Goal: Information Seeking & Learning: Find specific fact

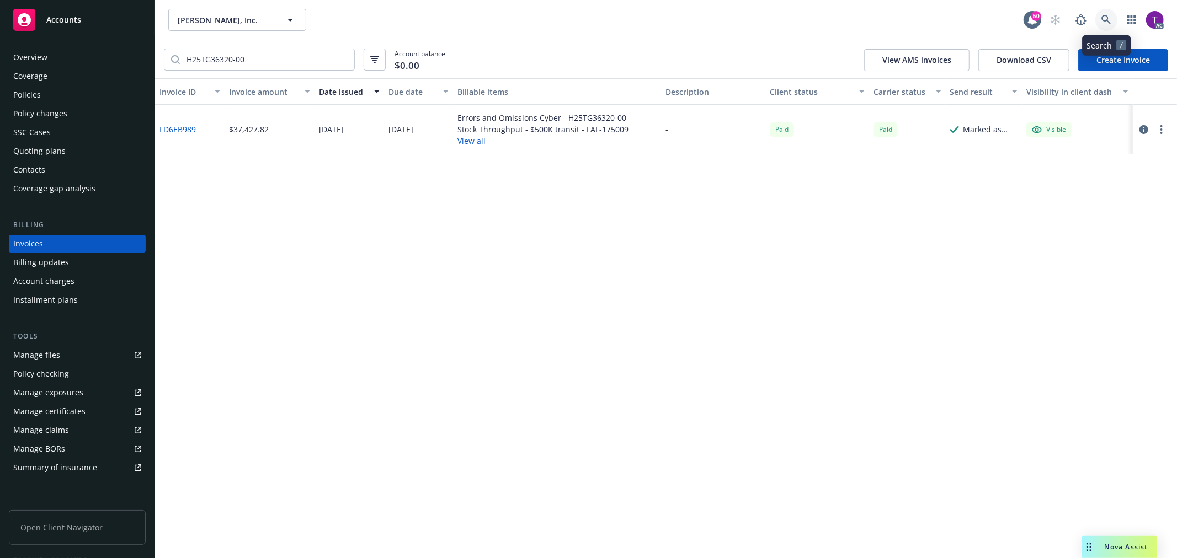
click at [1104, 20] on icon at bounding box center [1105, 19] width 9 height 9
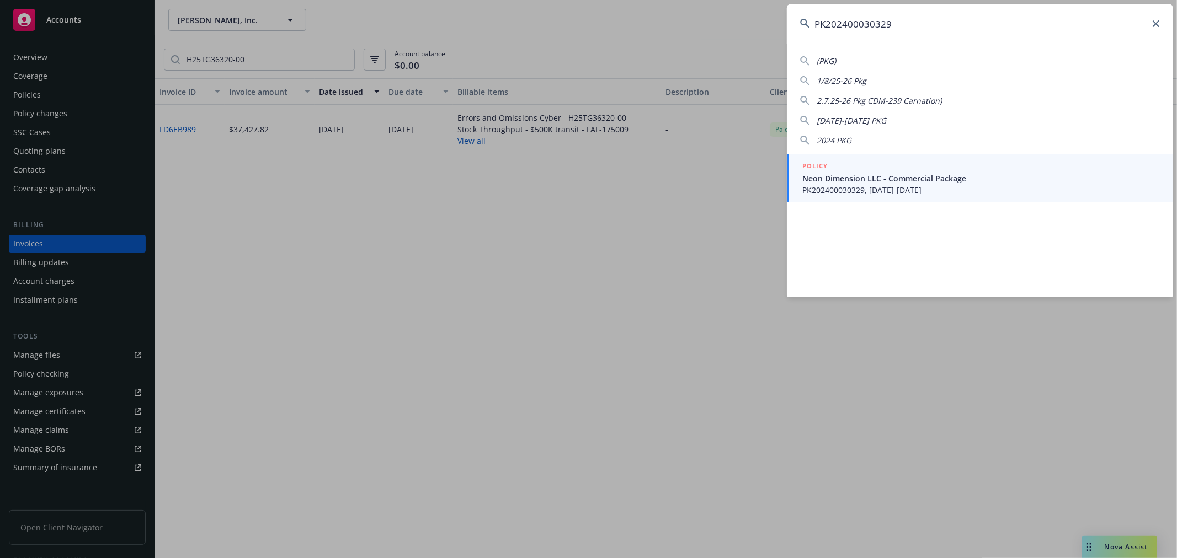
type input "PK202400030329"
click at [867, 178] on span "Neon Dimension LLC - Commercial Package" at bounding box center [980, 179] width 357 height 12
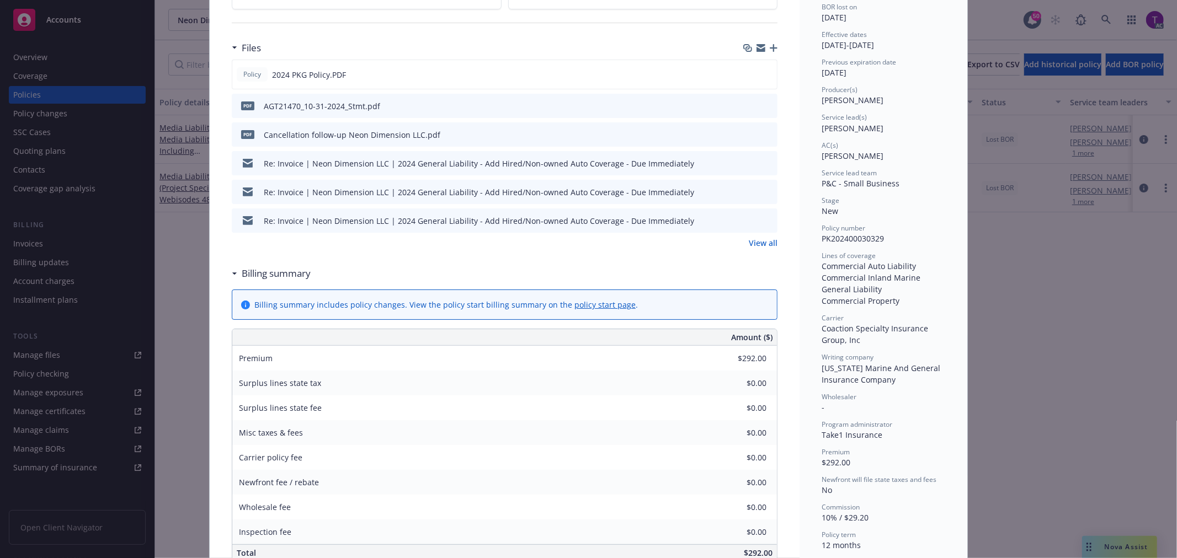
scroll to position [331, 0]
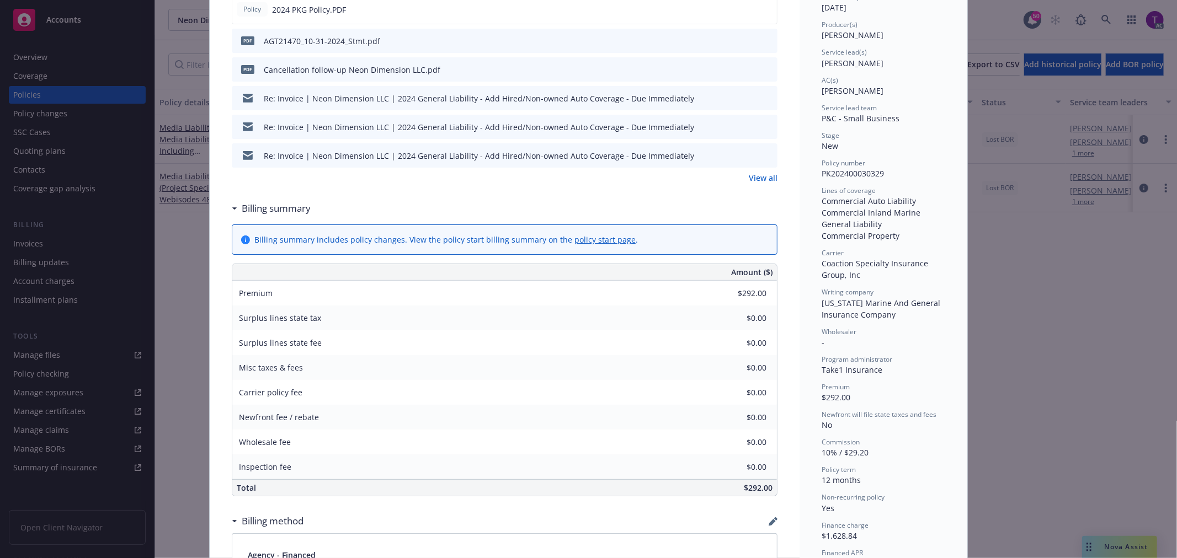
click at [1104, 29] on div "Policy Commercial Package Add internal notes here... View claims View scheduled…" at bounding box center [588, 279] width 1177 height 558
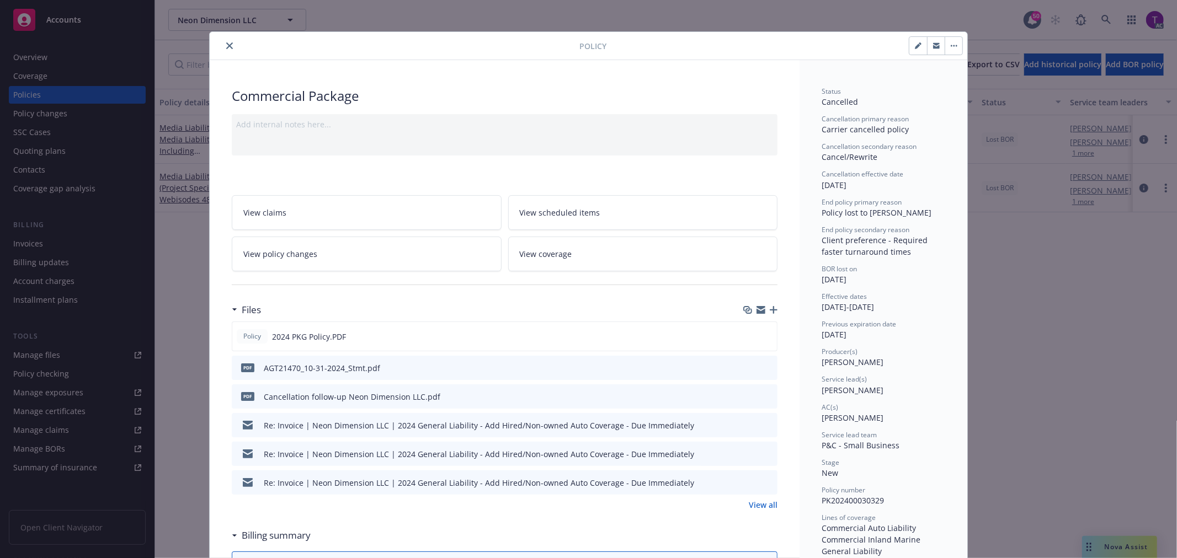
scroll to position [0, 0]
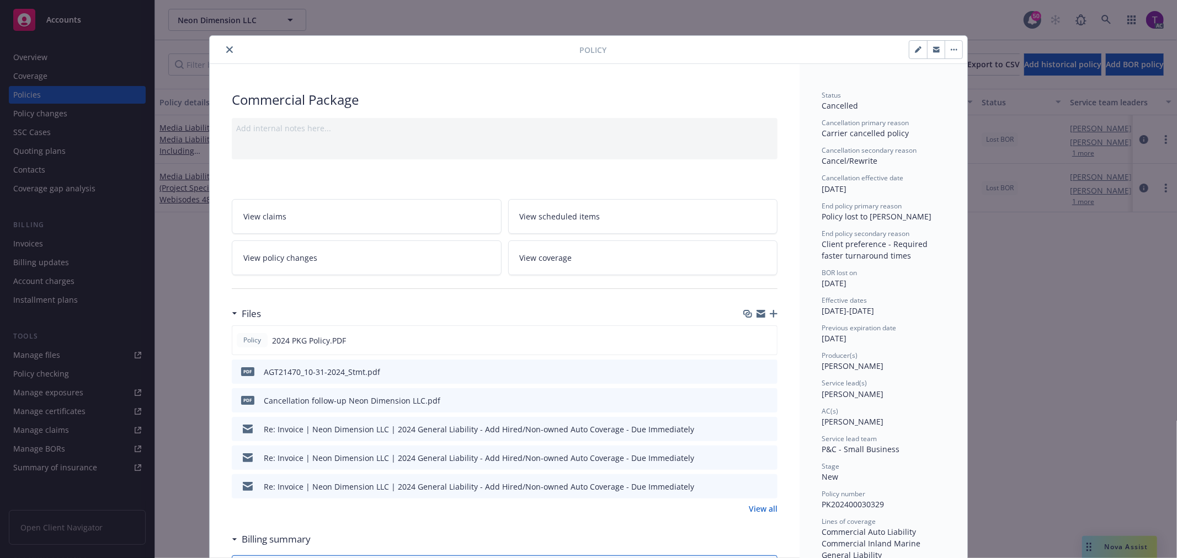
click at [226, 51] on icon "close" at bounding box center [229, 49] width 7 height 7
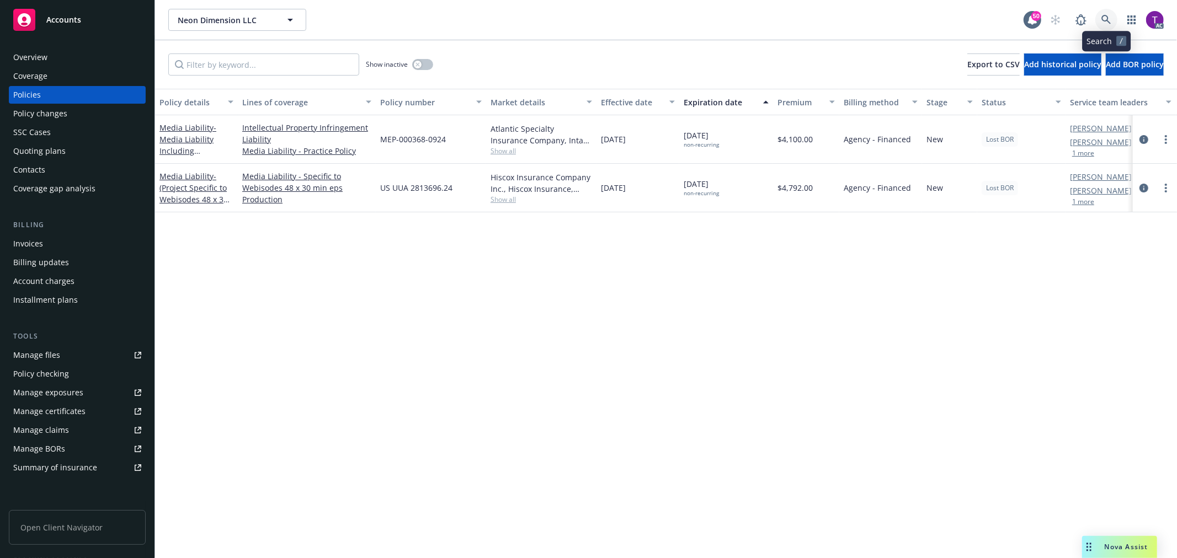
click at [1107, 13] on link at bounding box center [1106, 20] width 22 height 22
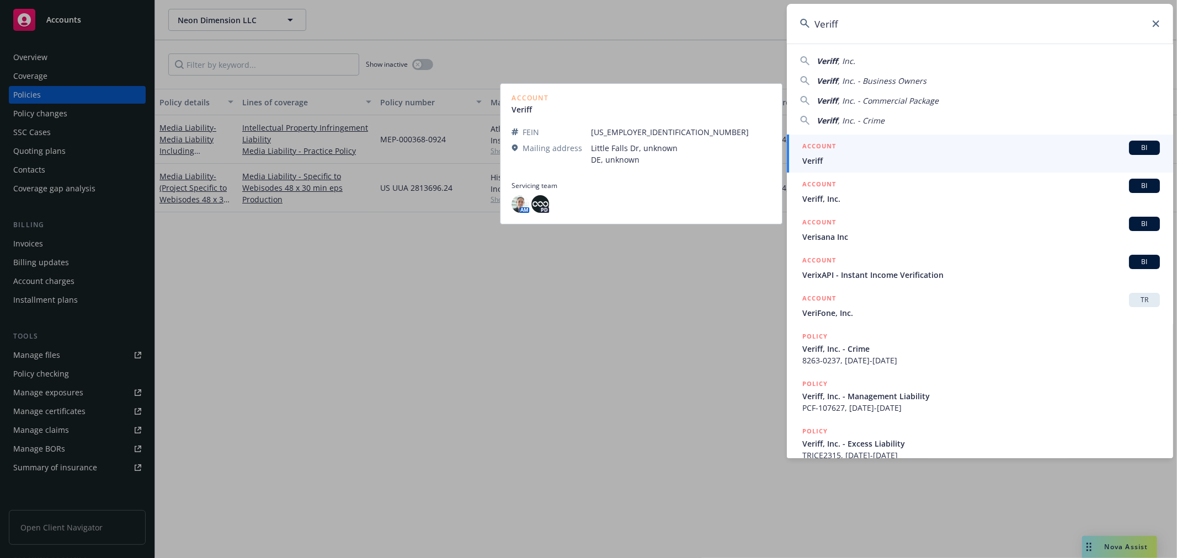
type input "Veriff"
click at [836, 168] on link "ACCOUNT BI Veriff" at bounding box center [980, 154] width 386 height 38
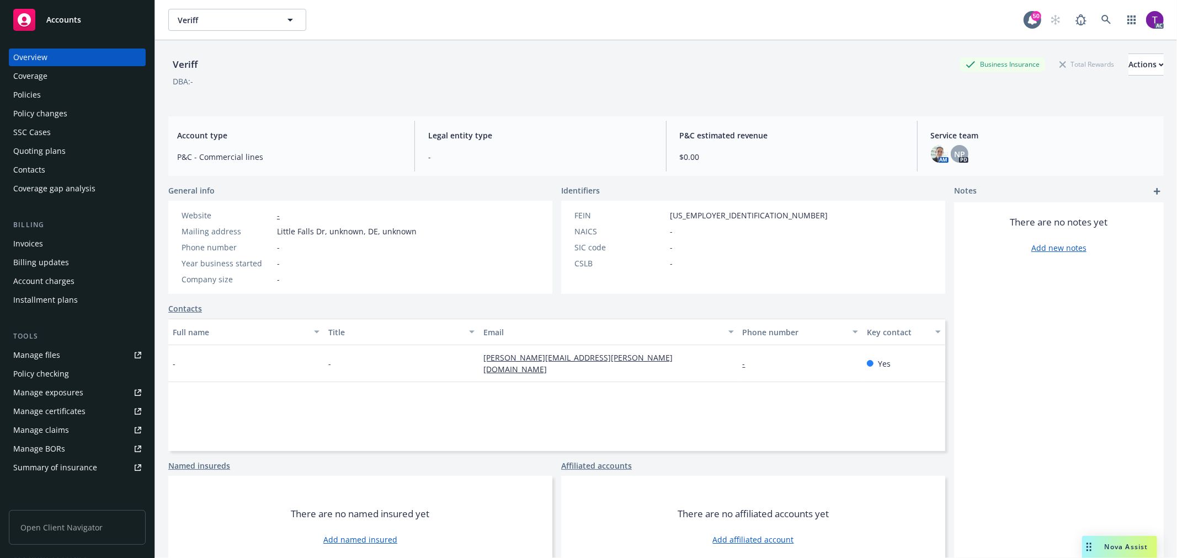
click at [68, 229] on div "Billing" at bounding box center [77, 225] width 137 height 11
click at [47, 243] on div "Invoices" at bounding box center [77, 244] width 128 height 18
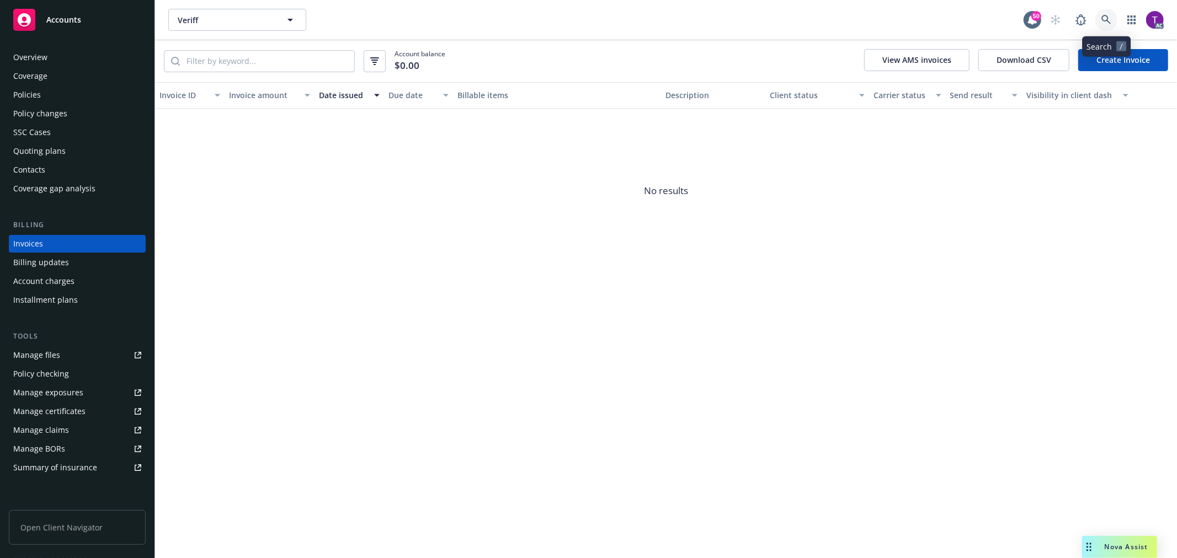
click at [1109, 19] on icon at bounding box center [1106, 20] width 10 height 10
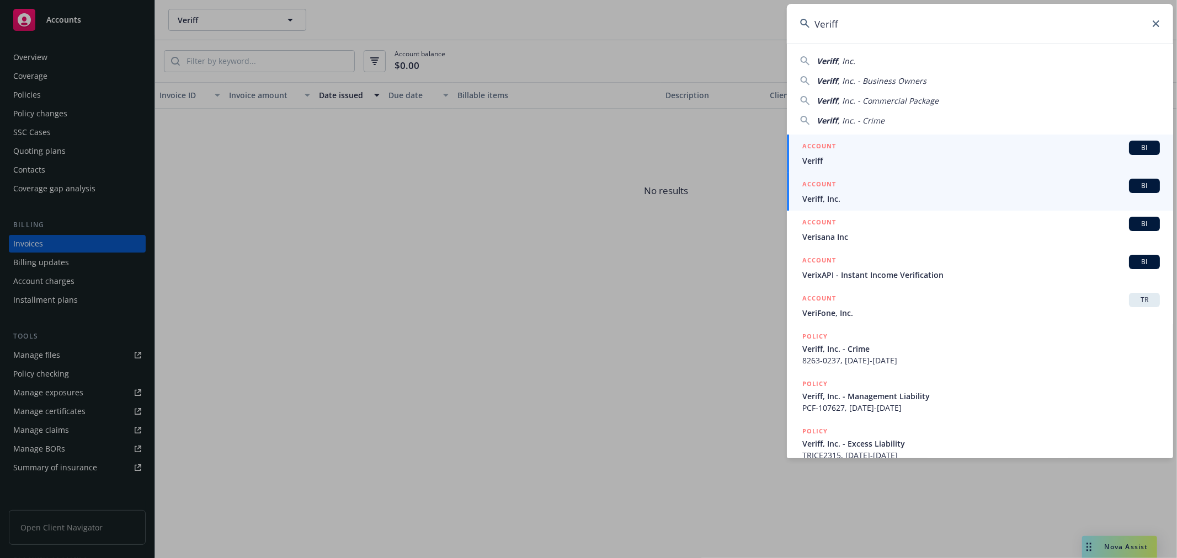
type input "Veriff"
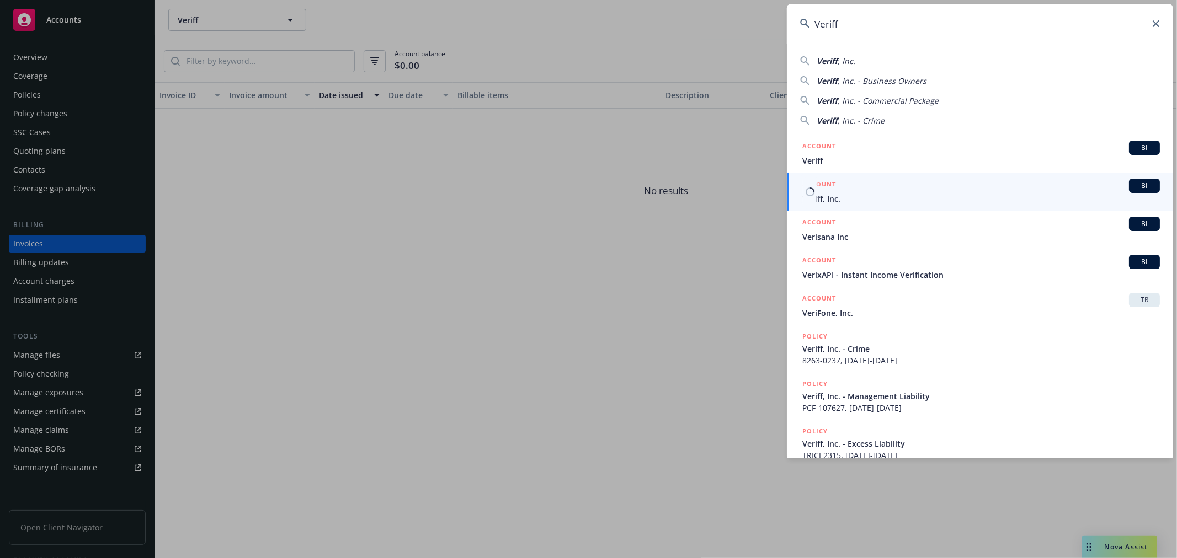
click at [847, 194] on span "Veriff, Inc." at bounding box center [980, 199] width 357 height 12
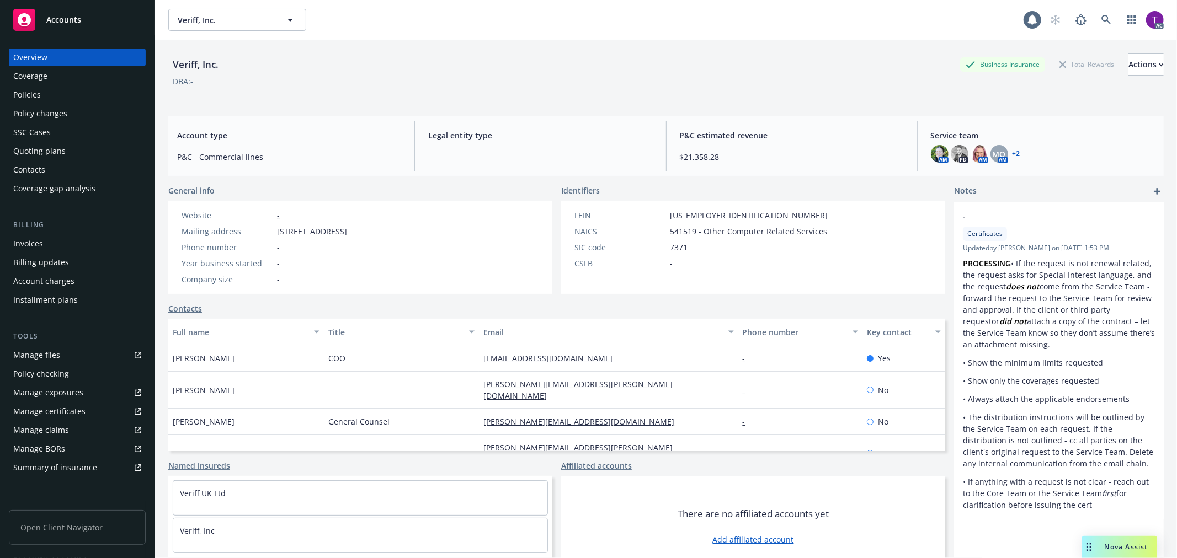
click at [45, 246] on div "Invoices" at bounding box center [77, 244] width 128 height 18
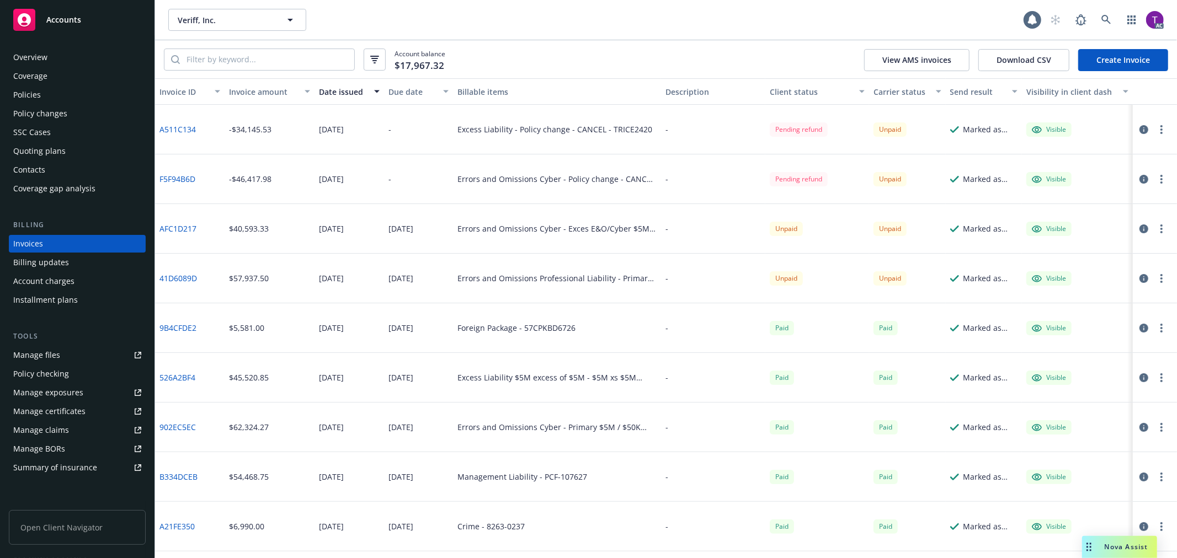
click at [252, 94] on div "Invoice amount" at bounding box center [263, 92] width 69 height 12
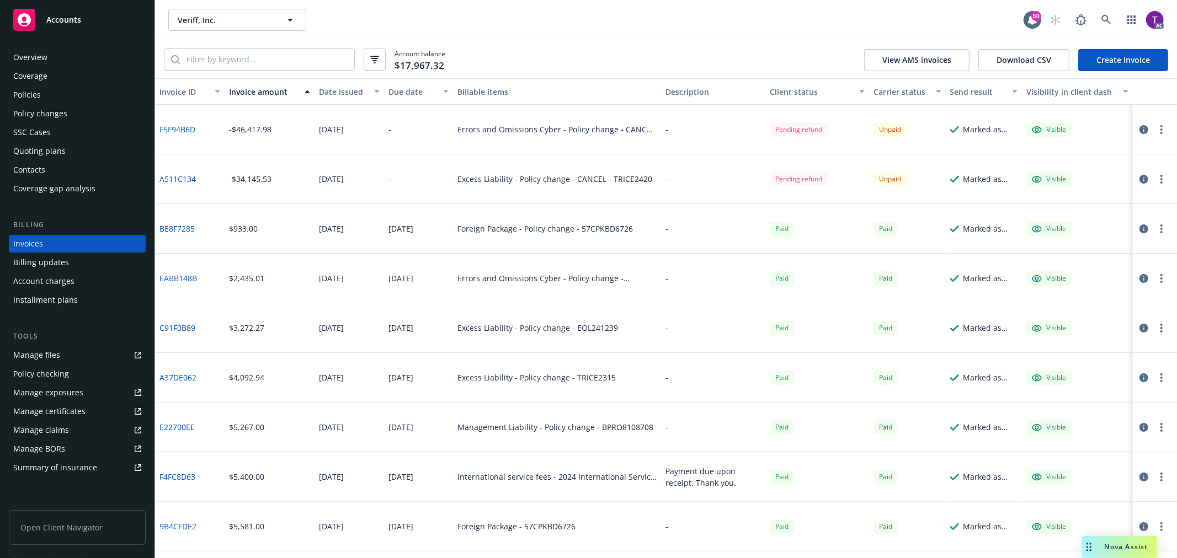
click at [167, 132] on link "F5F94B6D" at bounding box center [177, 130] width 36 height 12
click at [179, 179] on link "A511C134" at bounding box center [177, 179] width 36 height 12
click at [249, 52] on input "search" at bounding box center [267, 59] width 174 height 21
paste input "TRICE2420"
type input "TRICE2420"
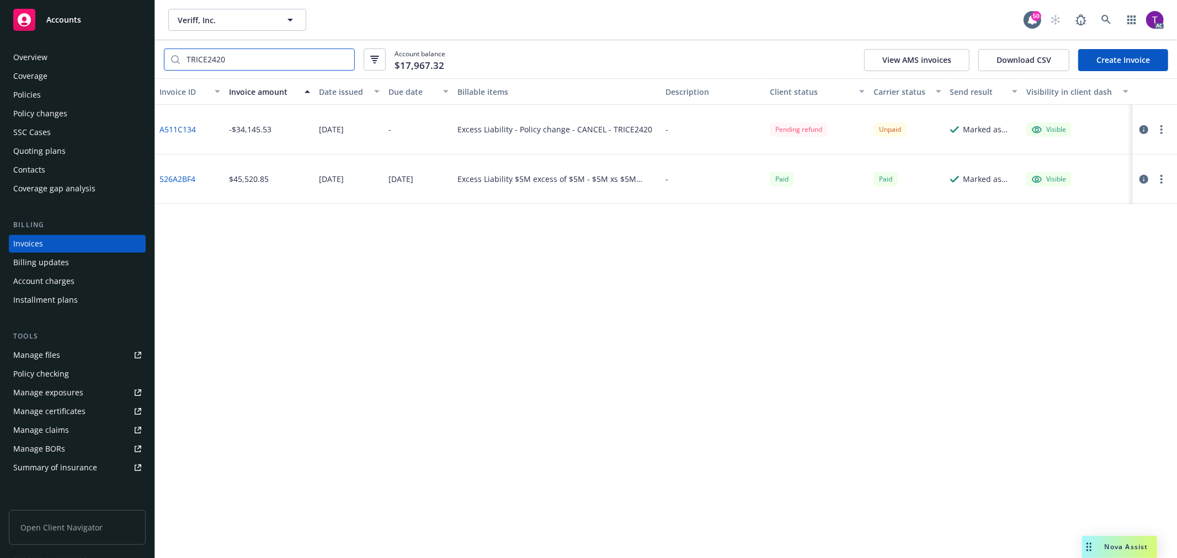
click at [343, 59] on input "TRICE2420" at bounding box center [267, 59] width 174 height 21
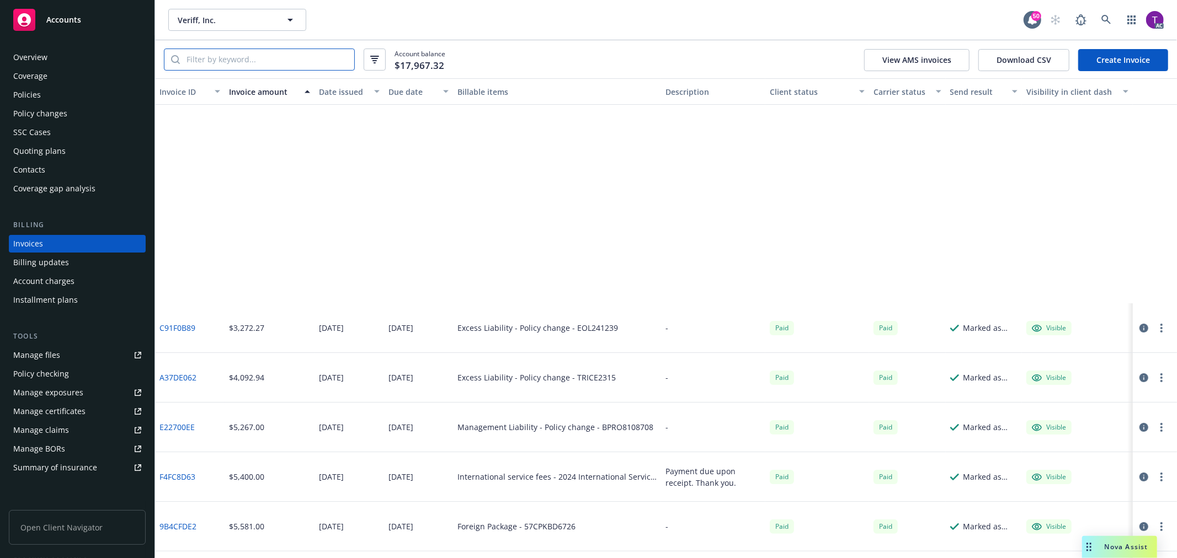
scroll to position [539, 0]
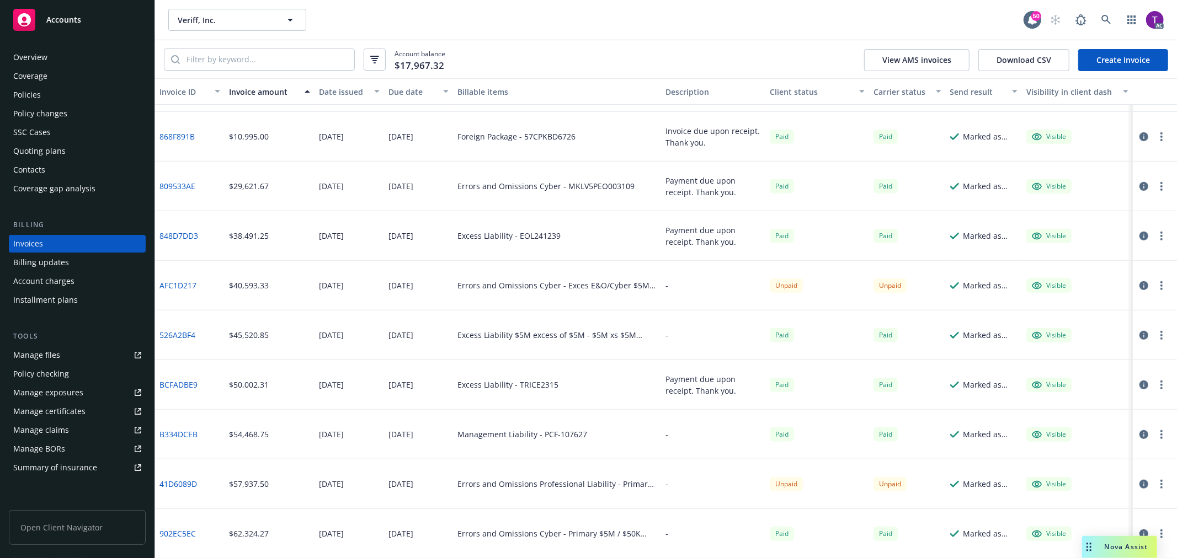
click at [188, 483] on link "41D6089D" at bounding box center [178, 484] width 38 height 12
click at [1101, 11] on link at bounding box center [1106, 20] width 22 height 22
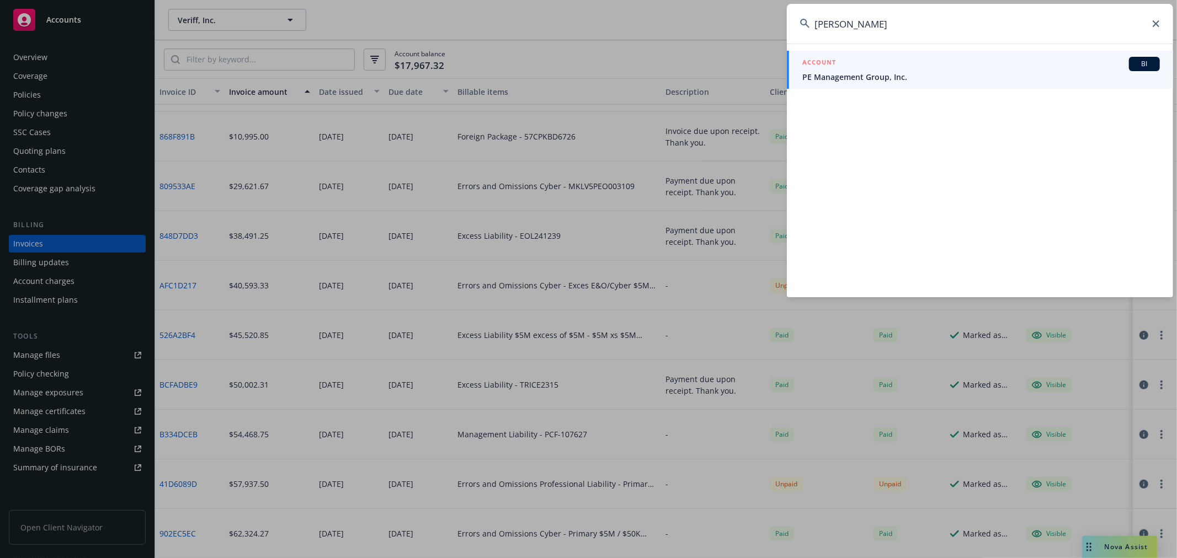
type input "Rogers, Jesse"
click at [928, 78] on span "PE Management Group, Inc." at bounding box center [980, 77] width 357 height 12
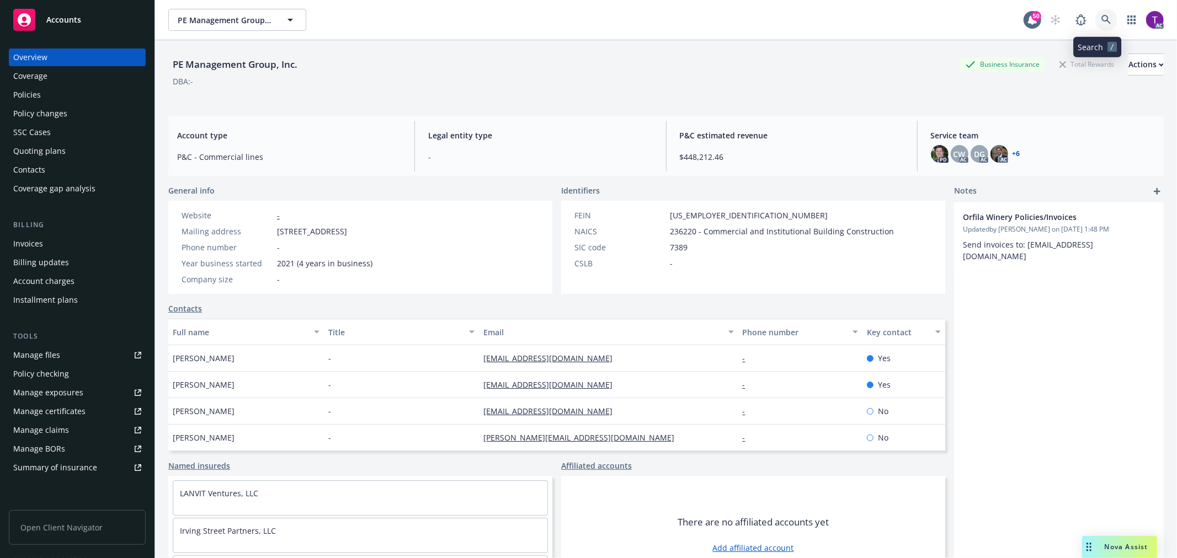
click at [1101, 23] on icon at bounding box center [1106, 20] width 10 height 10
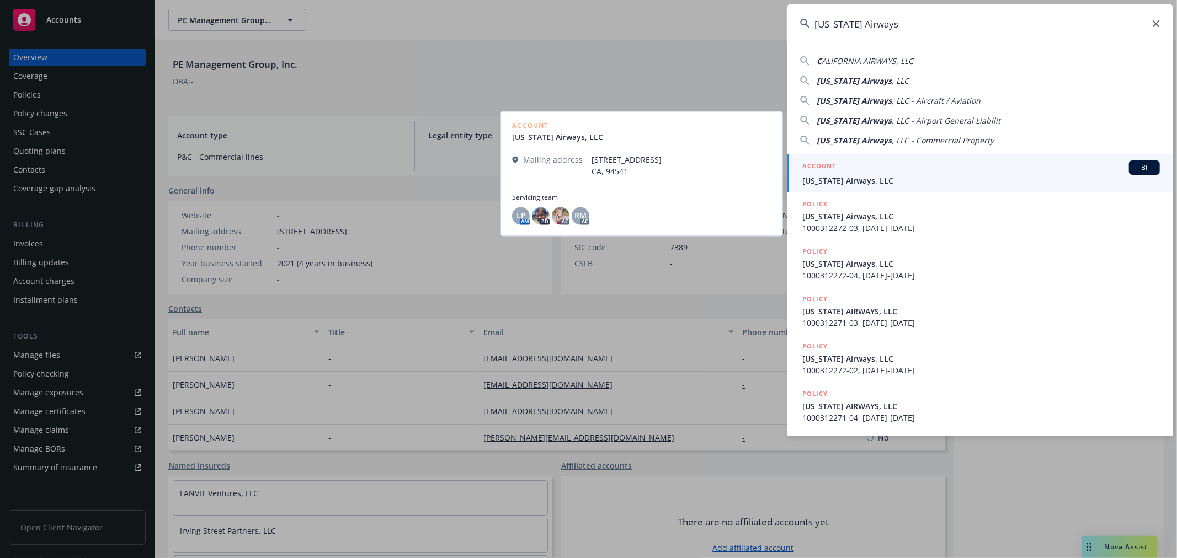
type input "California Airways"
click at [834, 178] on span "California Airways, LLC" at bounding box center [980, 181] width 357 height 12
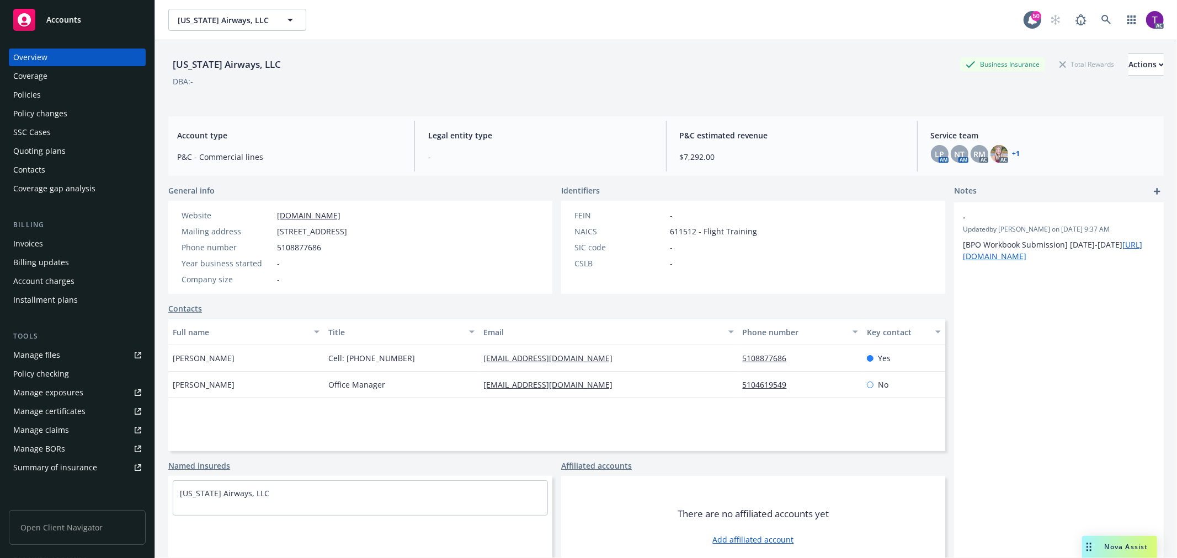
click at [58, 246] on div "Invoices" at bounding box center [77, 244] width 128 height 18
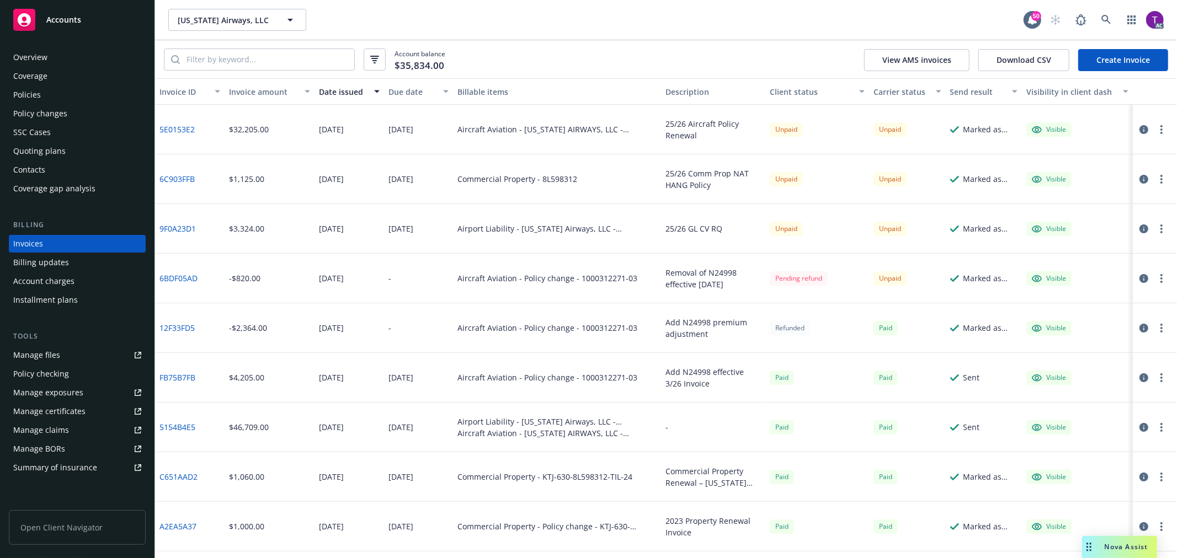
click at [254, 94] on div "Invoice amount" at bounding box center [263, 92] width 69 height 12
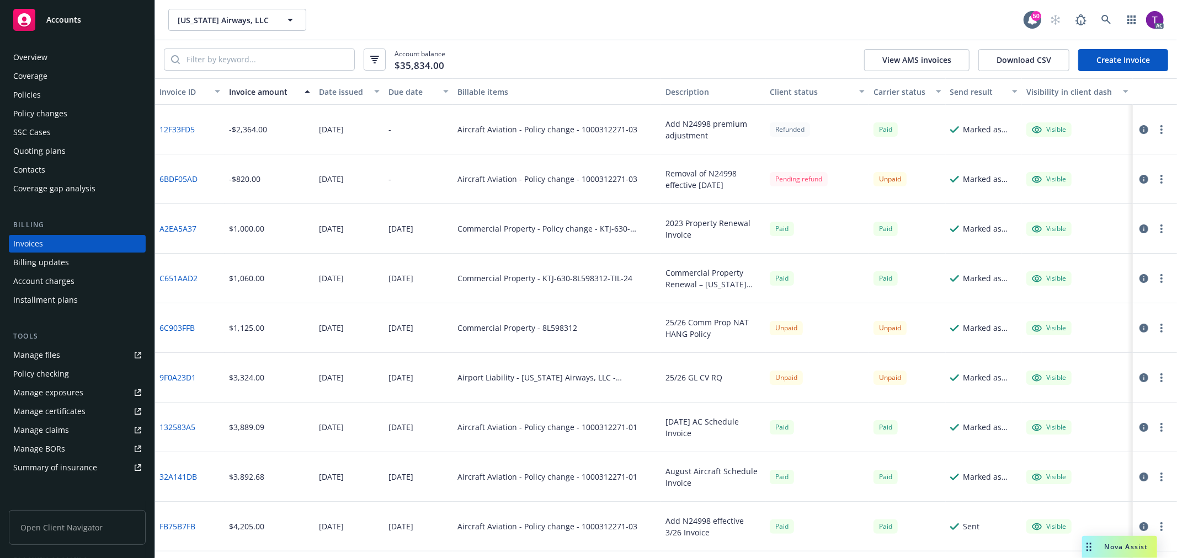
scroll to position [191, 0]
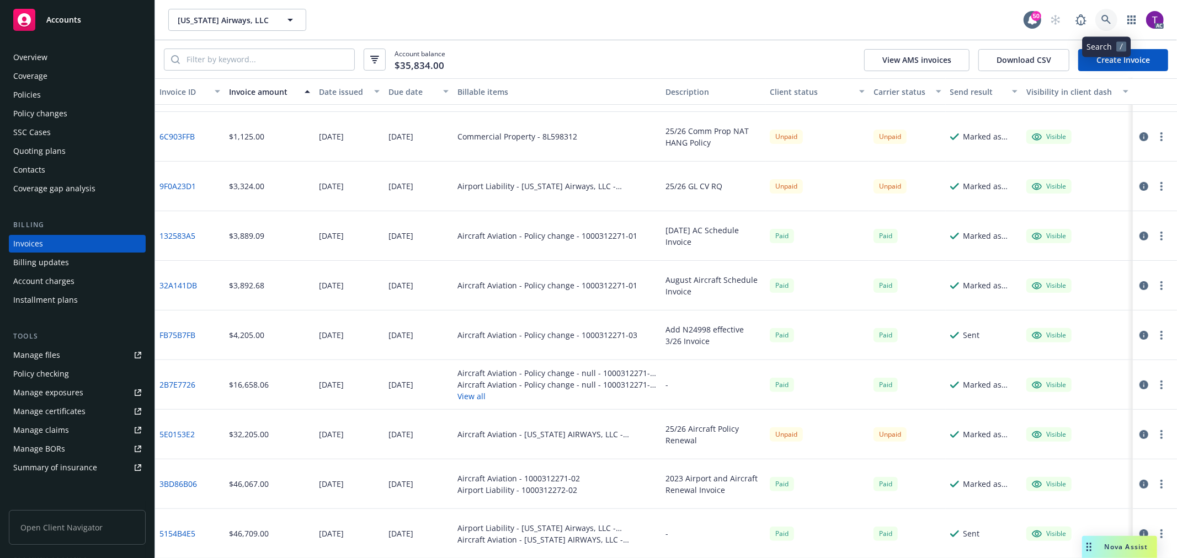
click at [1105, 14] on link at bounding box center [1106, 20] width 22 height 22
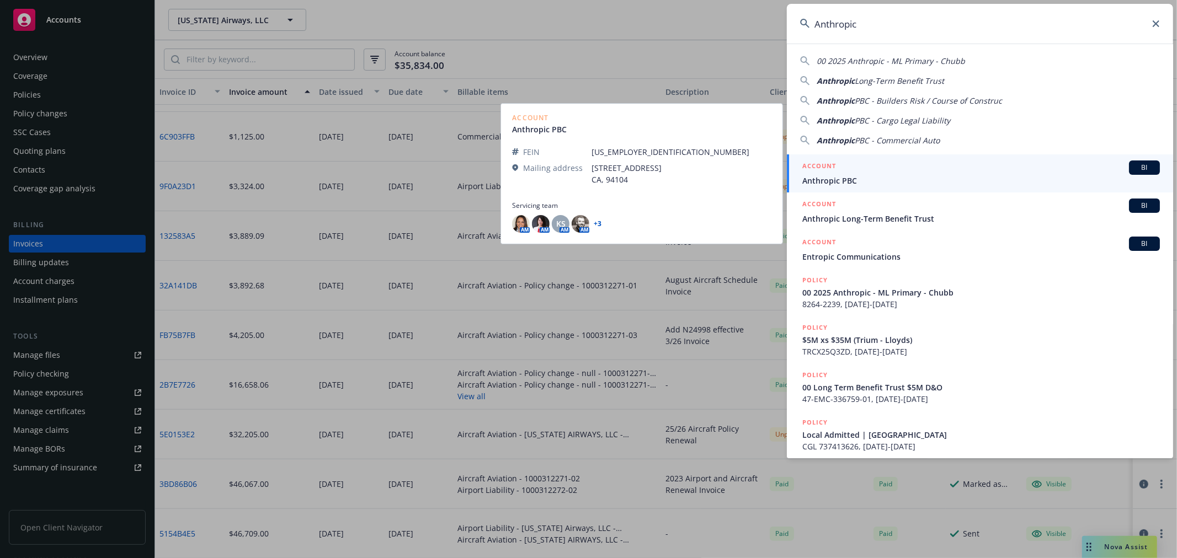
type input "Anthropic"
click at [855, 179] on span "Anthropic PBC" at bounding box center [980, 181] width 357 height 12
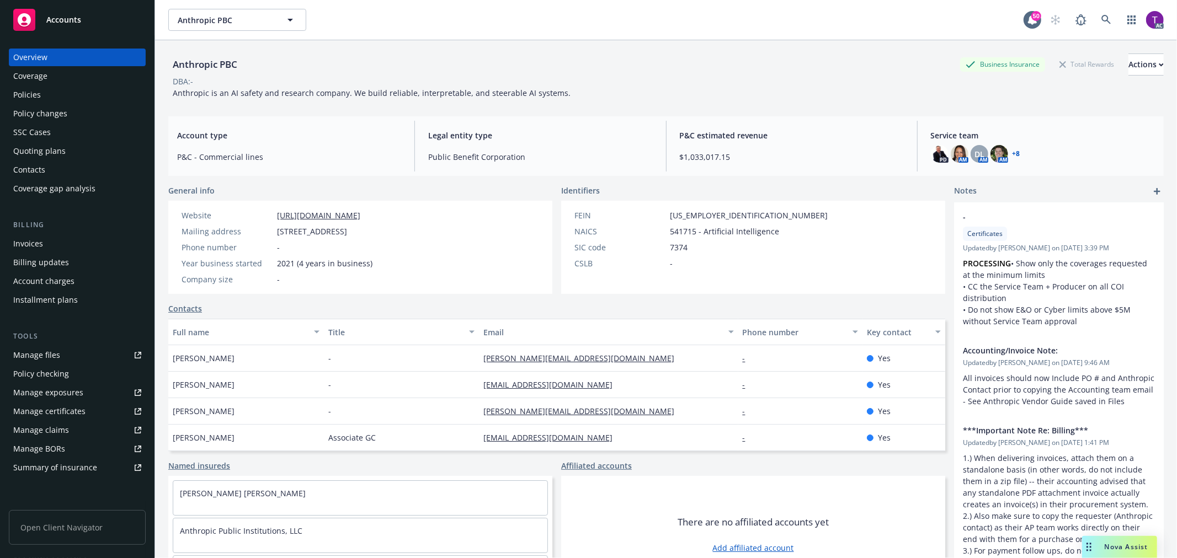
click at [52, 239] on div "Invoices" at bounding box center [77, 244] width 128 height 18
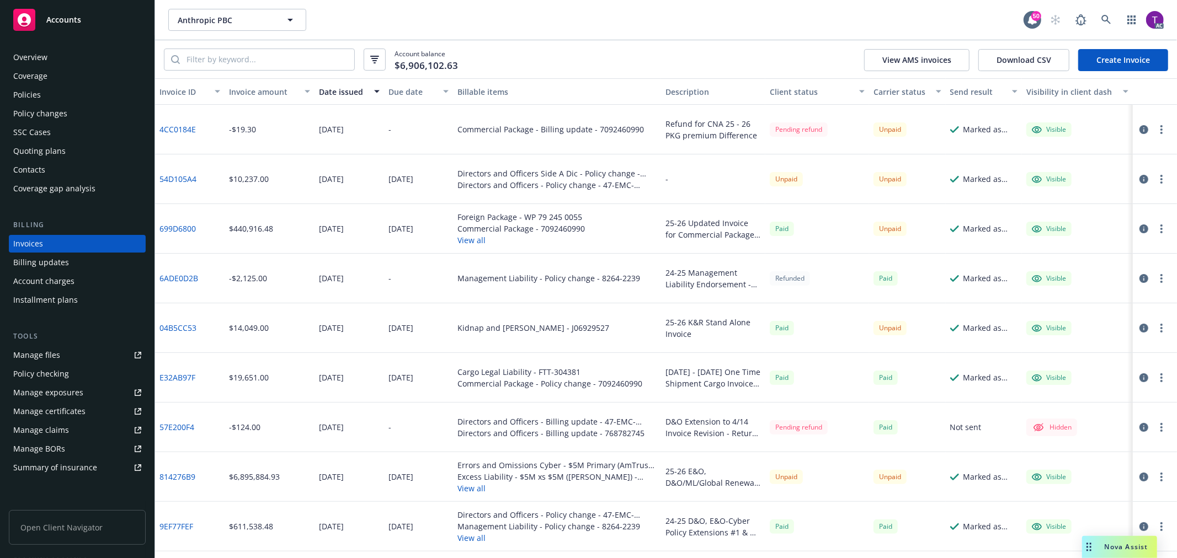
click at [274, 95] on div "Invoice amount" at bounding box center [263, 92] width 69 height 12
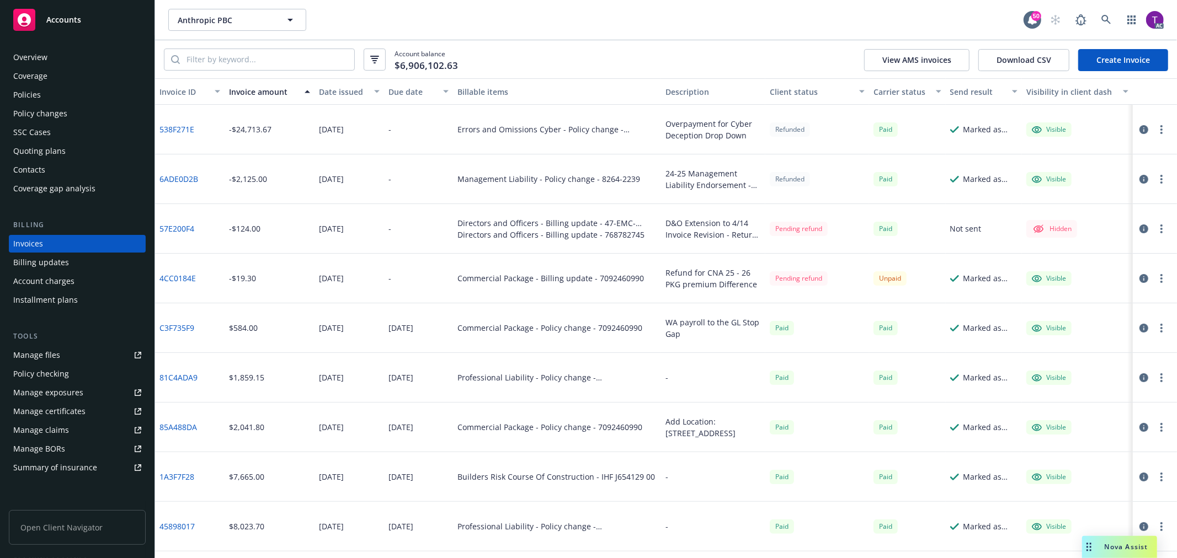
click at [755, 52] on div "Account balance $6,906,102.63 View AMS invoices Download CSV Create Invoice" at bounding box center [666, 59] width 1022 height 38
click at [296, 65] on input "search" at bounding box center [267, 59] width 174 height 21
paste input "814276B9"
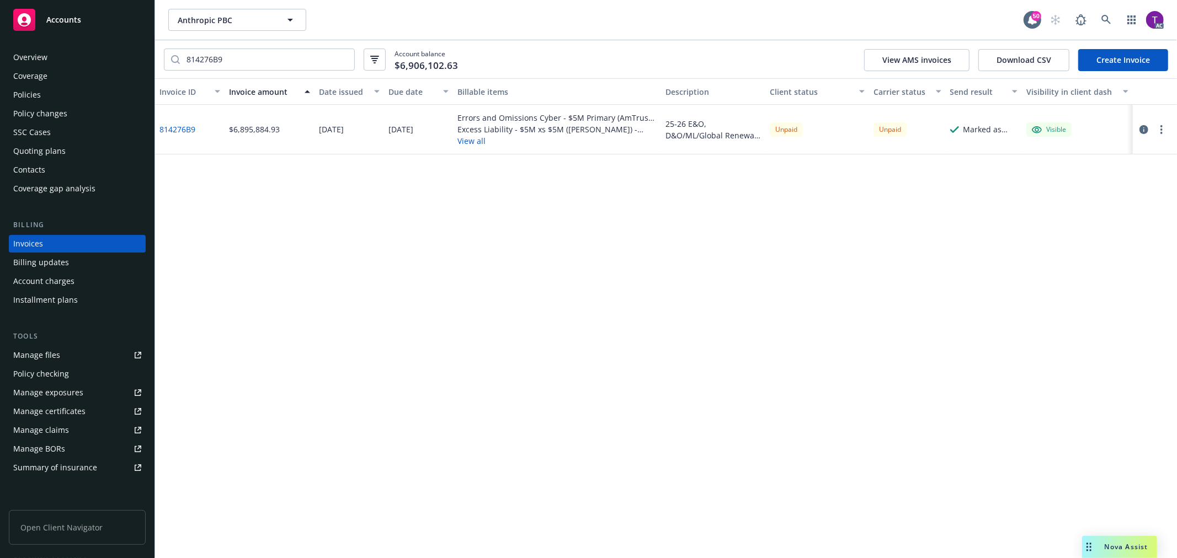
click at [181, 128] on link "814276B9" at bounding box center [177, 130] width 36 height 12
drag, startPoint x: 265, startPoint y: 56, endPoint x: 154, endPoint y: 57, distance: 110.9
click at [154, 57] on div "Accounts Overview Coverage Policies Policy changes SSC Cases Quoting plans Cont…" at bounding box center [588, 279] width 1177 height 558
paste input "264-2239a"
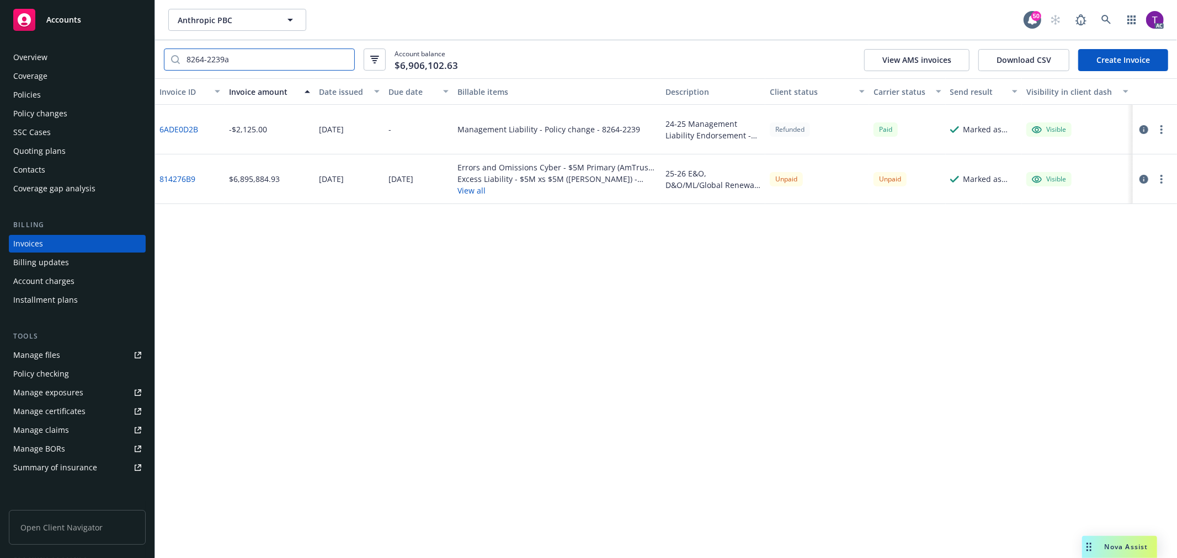
type input "8264-2239a"
click at [178, 124] on link "6ADE0D2B" at bounding box center [178, 130] width 39 height 12
click at [344, 58] on input "8264-2239a" at bounding box center [267, 59] width 174 height 21
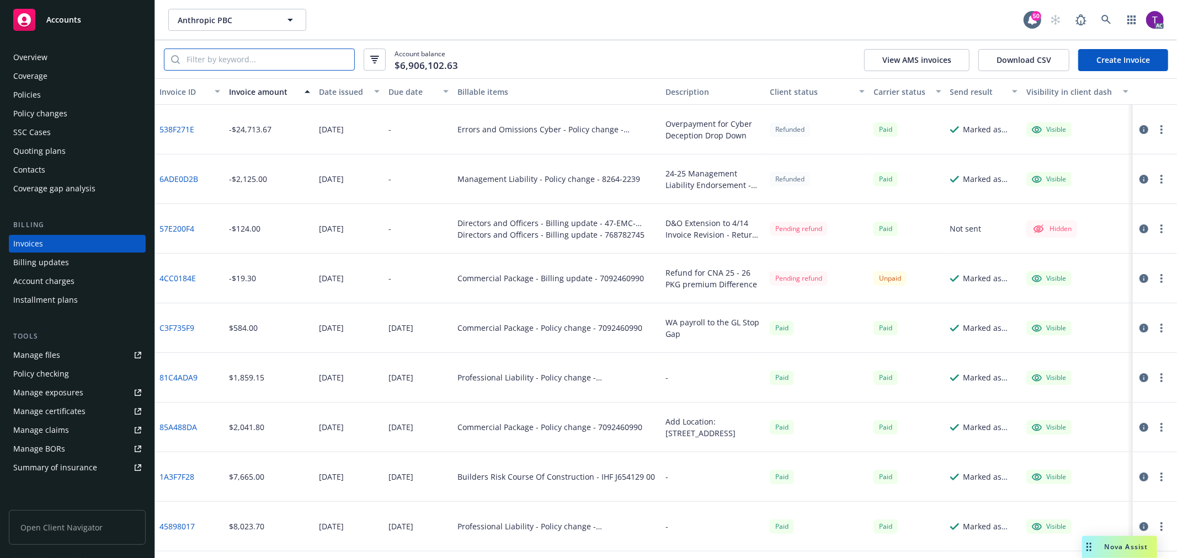
click at [266, 66] on input "search" at bounding box center [267, 59] width 174 height 21
paste input "1582398"
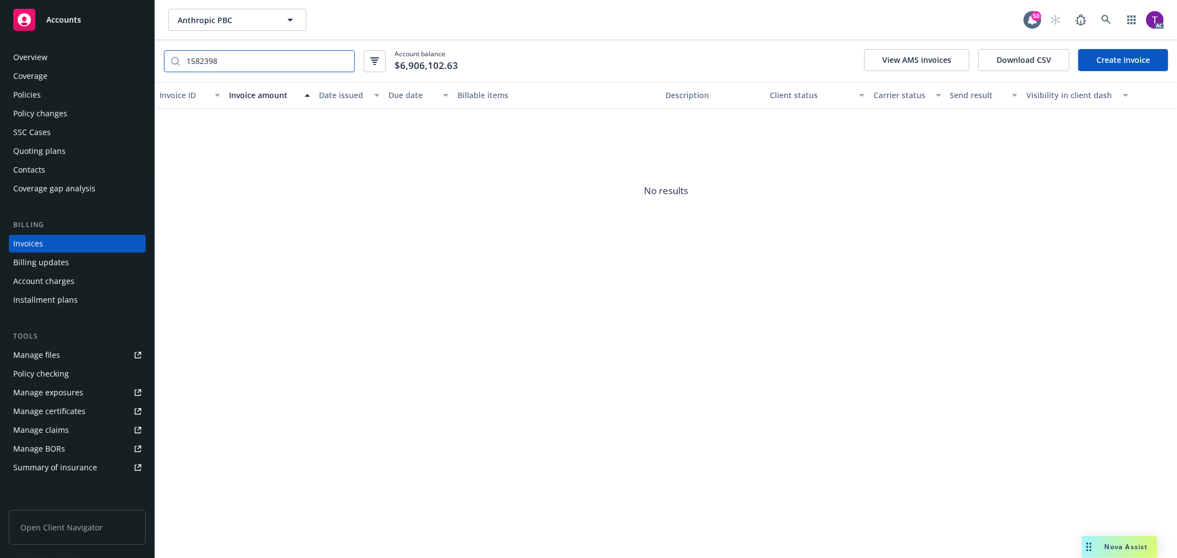
drag, startPoint x: 217, startPoint y: 69, endPoint x: 169, endPoint y: 56, distance: 49.6
click at [169, 56] on div "1582398" at bounding box center [259, 61] width 191 height 22
paste input "814276B9"
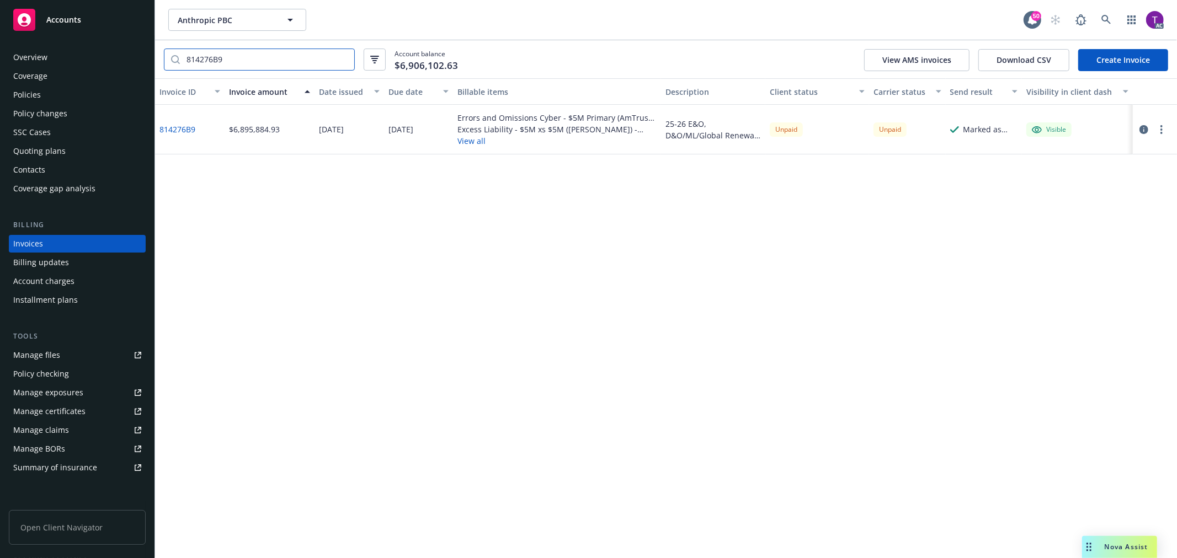
type input "814276B9"
click at [1143, 132] on icon "button" at bounding box center [1143, 129] width 9 height 9
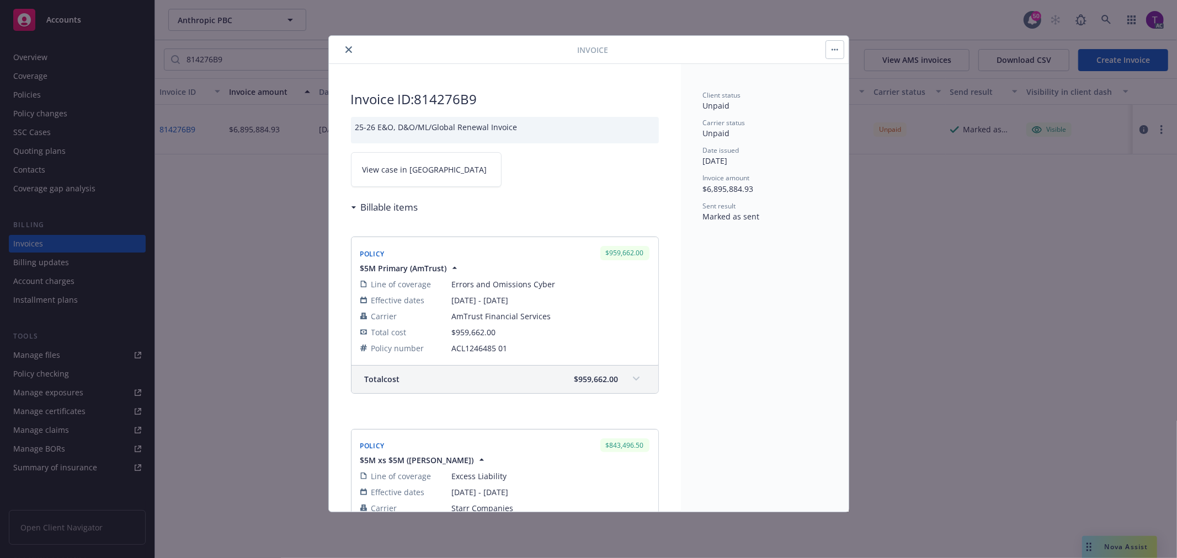
click at [410, 170] on span "View case in SSC" at bounding box center [424, 170] width 125 height 12
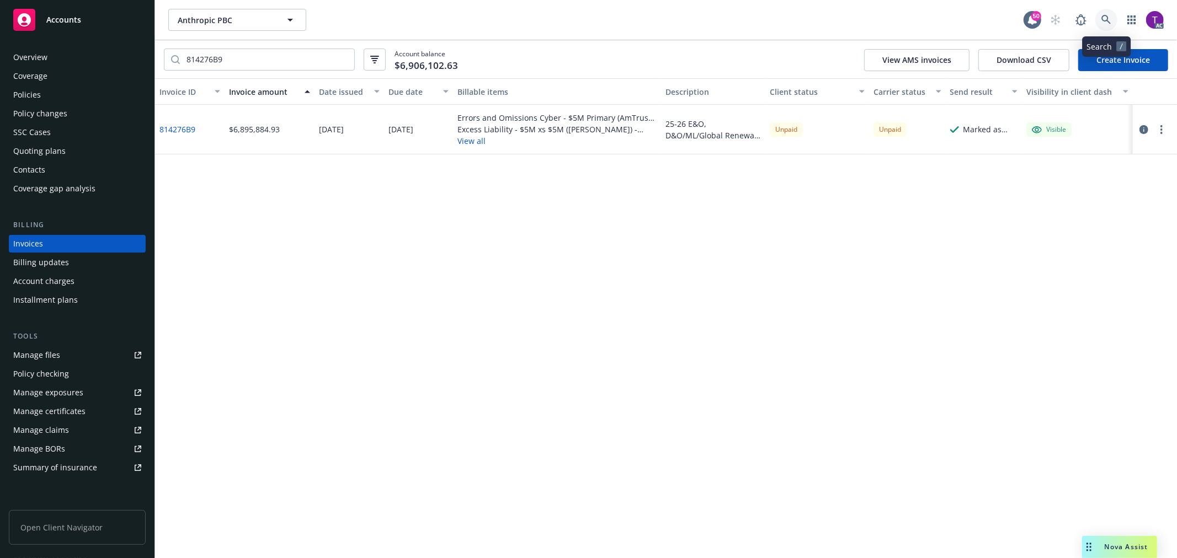
click at [1105, 18] on icon at bounding box center [1106, 20] width 10 height 10
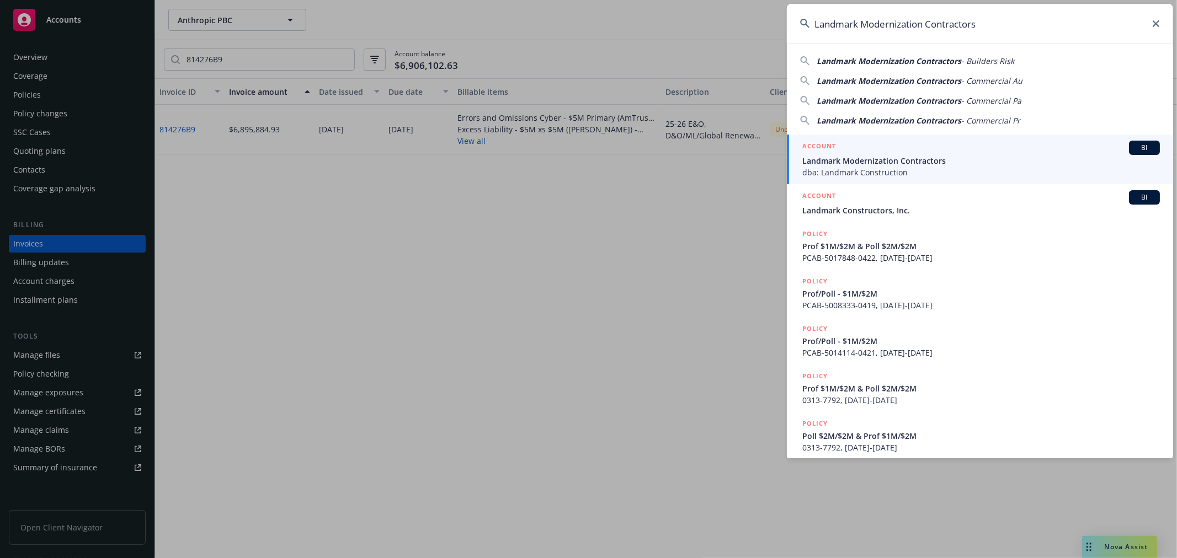
type input "Landmark Modernization Contractors"
click at [886, 167] on span "dba: Landmark Construction" at bounding box center [980, 173] width 357 height 12
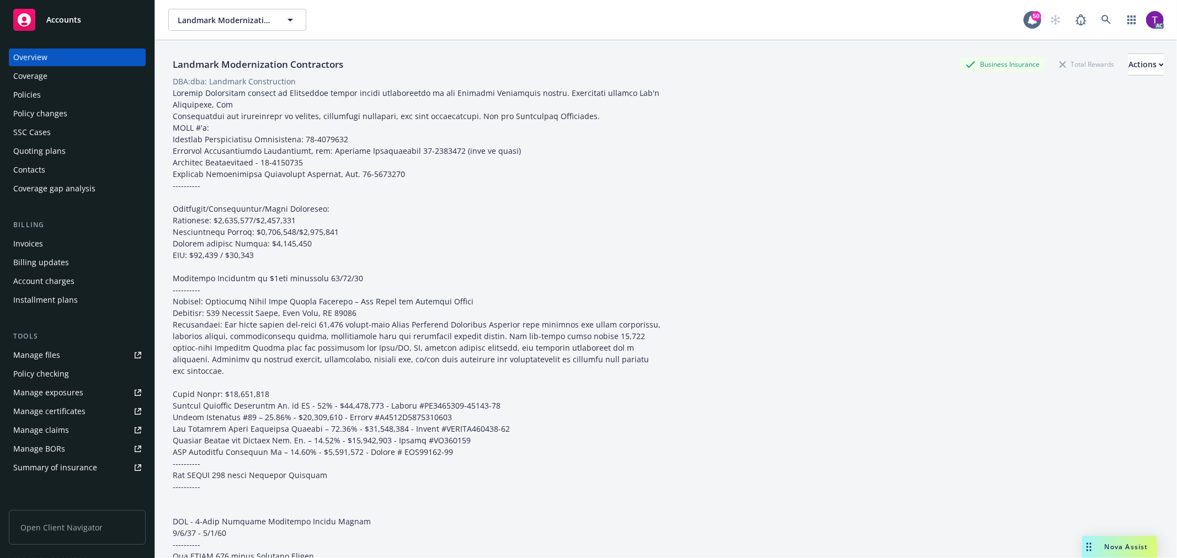
click at [54, 247] on div "Invoices" at bounding box center [77, 244] width 128 height 18
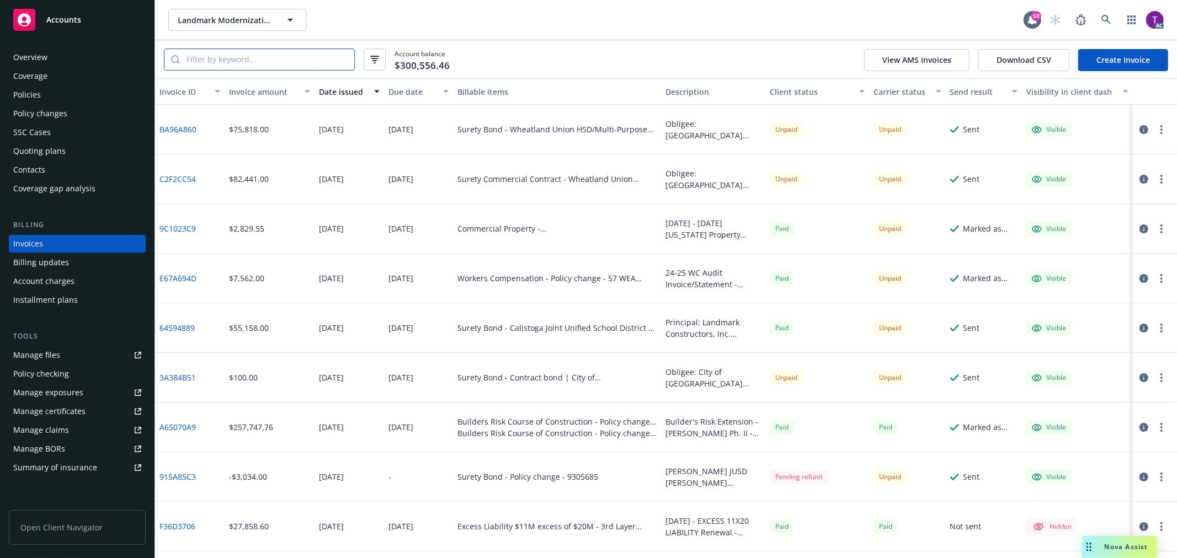
click at [244, 57] on input "search" at bounding box center [267, 59] width 174 height 21
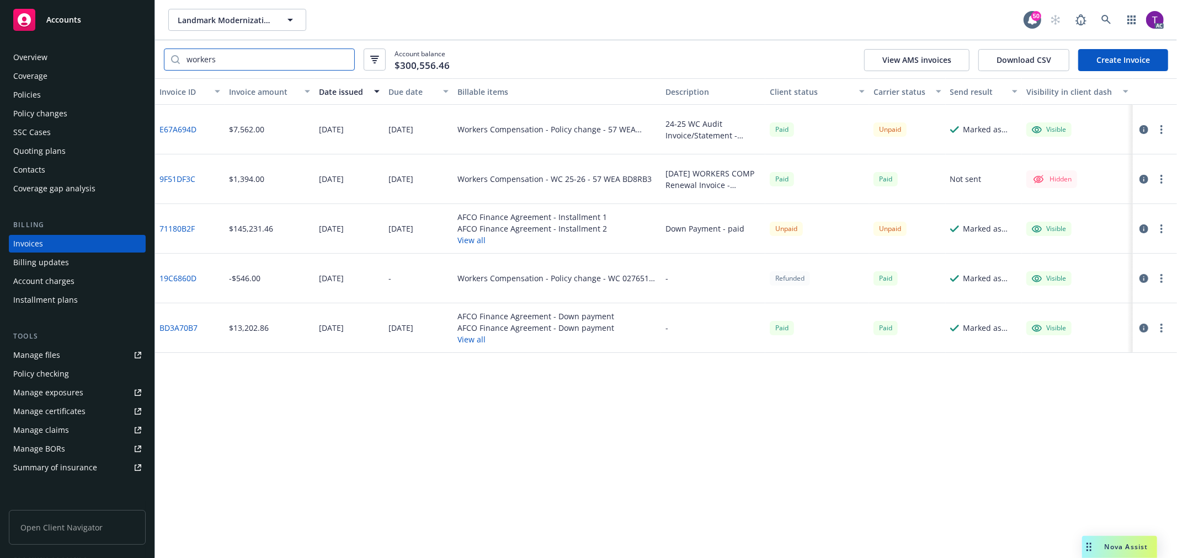
type input "workers"
click at [1095, 19] on link at bounding box center [1106, 20] width 22 height 22
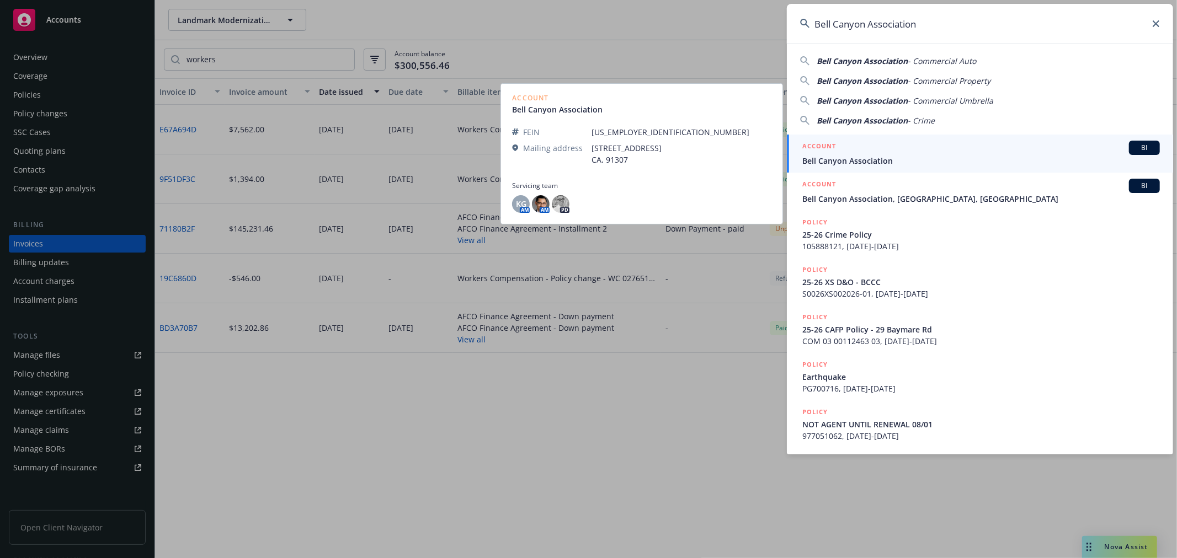
type input "Bell Canyon Association"
click at [837, 159] on span "Bell Canyon Association" at bounding box center [980, 161] width 357 height 12
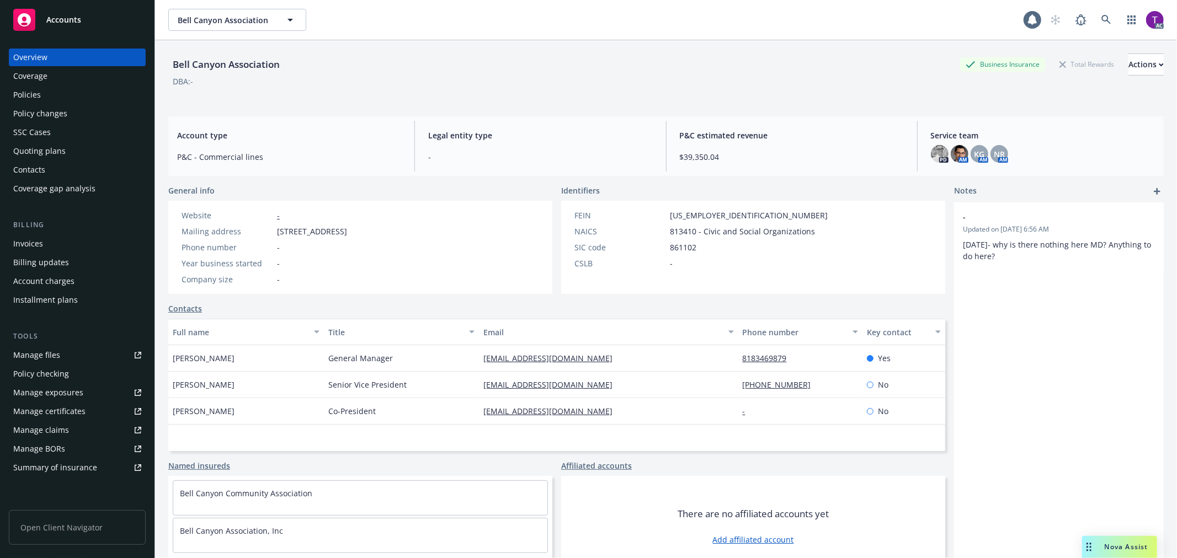
click at [40, 248] on div "Invoices" at bounding box center [28, 244] width 30 height 18
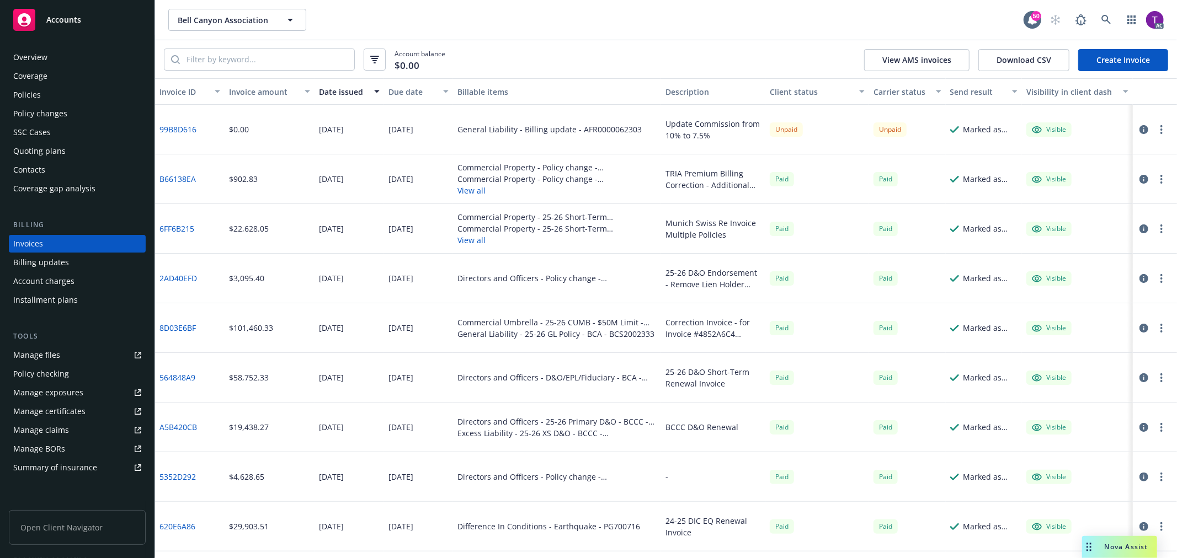
click at [252, 87] on div "Invoice amount" at bounding box center [263, 92] width 69 height 12
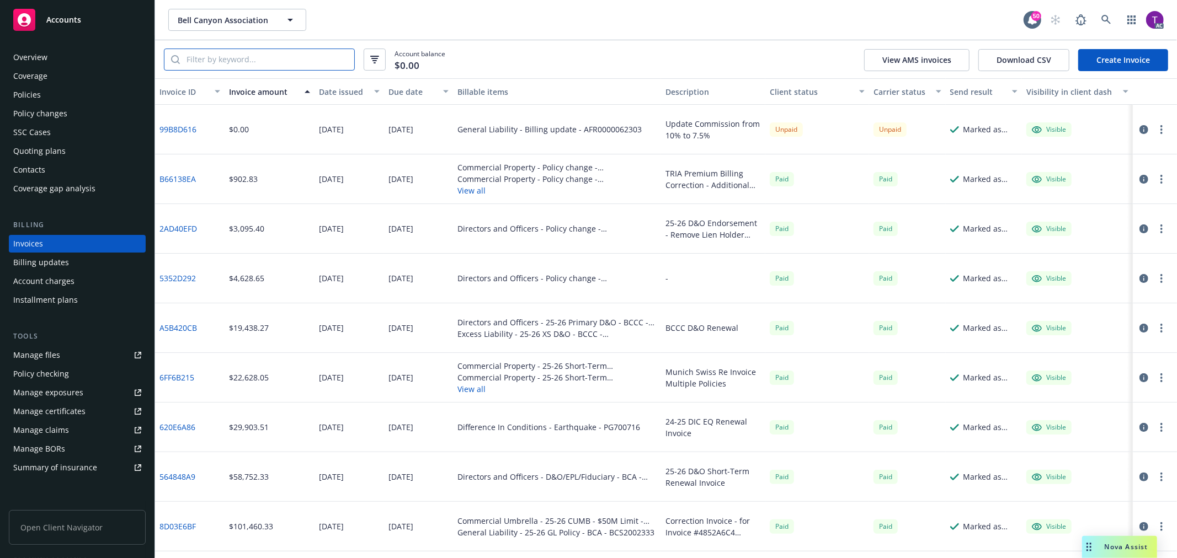
click at [217, 60] on input "search" at bounding box center [267, 59] width 174 height 21
type input "s"
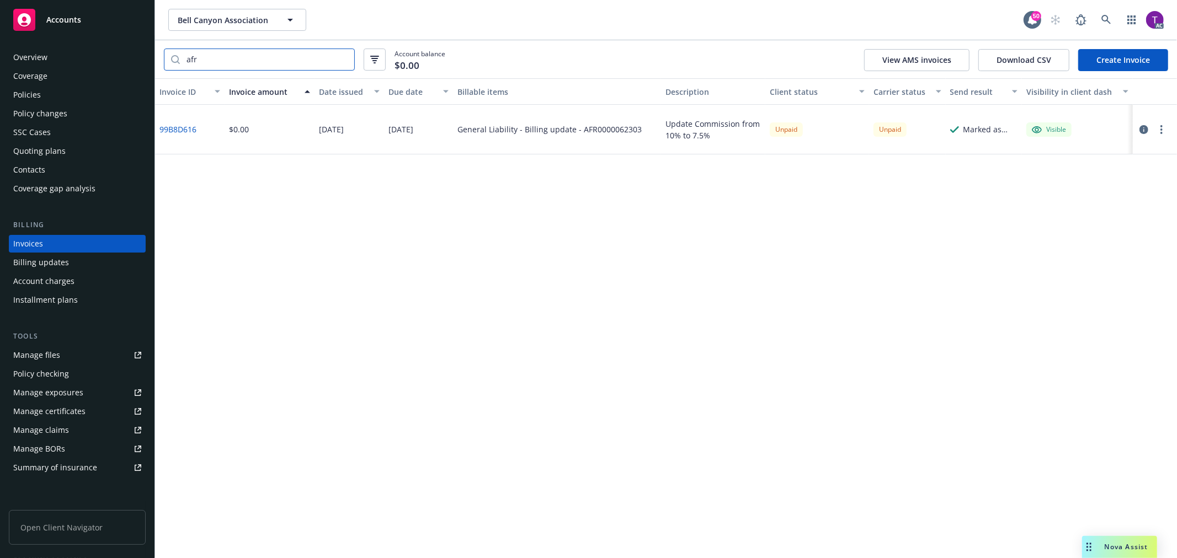
type input "afr"
click at [174, 129] on link "99B8D616" at bounding box center [177, 130] width 37 height 12
click at [40, 87] on div "Policies" at bounding box center [27, 95] width 28 height 18
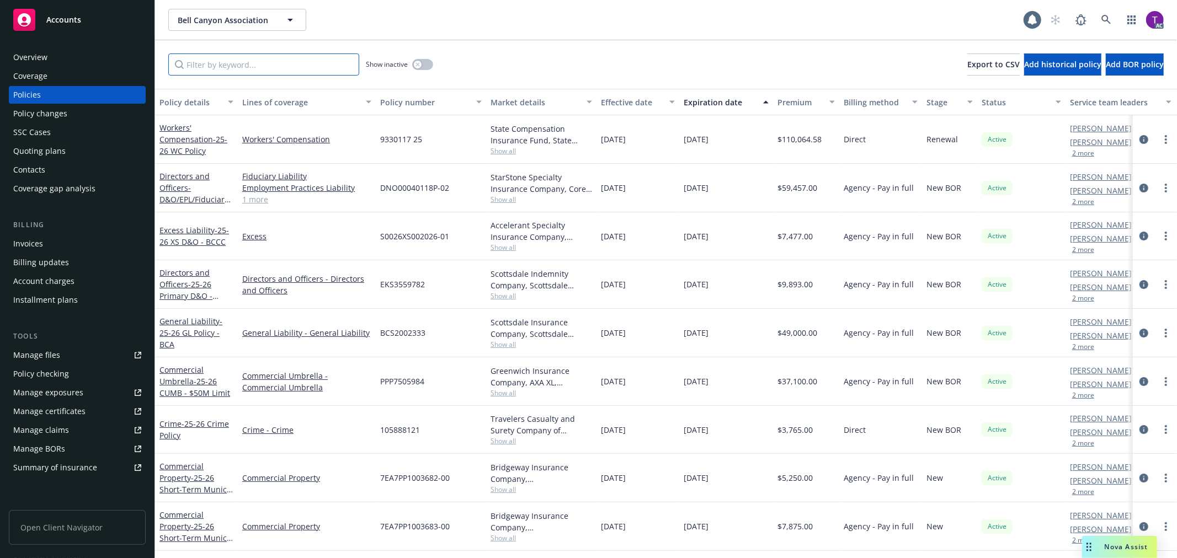
click at [264, 67] on input "Filter by keyword..." at bounding box center [263, 65] width 191 height 22
paste input "AFR0000062303"
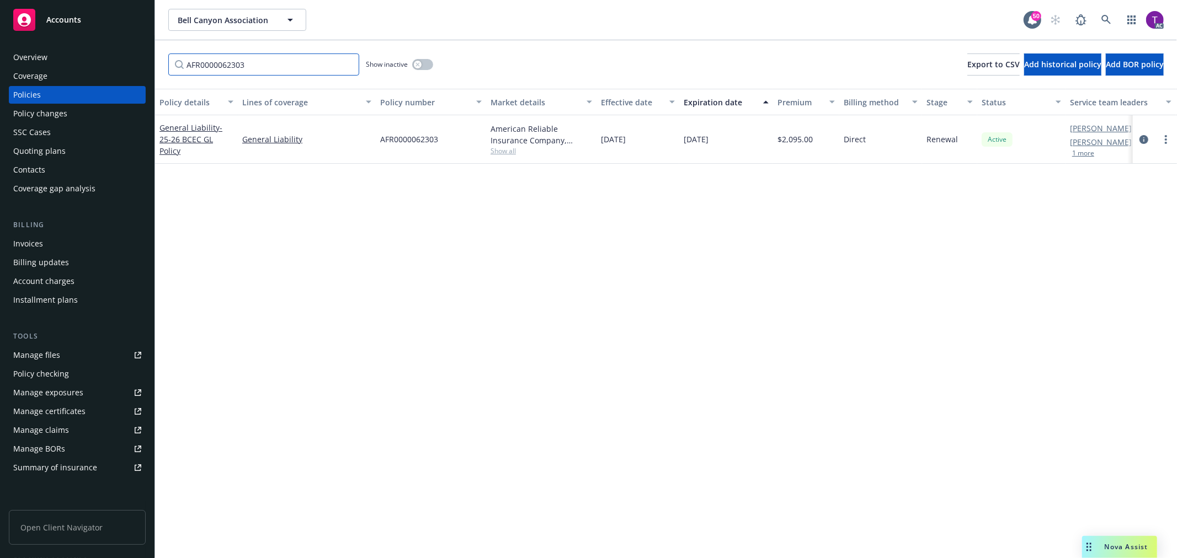
type input "AFR0000062303"
click at [35, 241] on div "Invoices" at bounding box center [28, 244] width 30 height 18
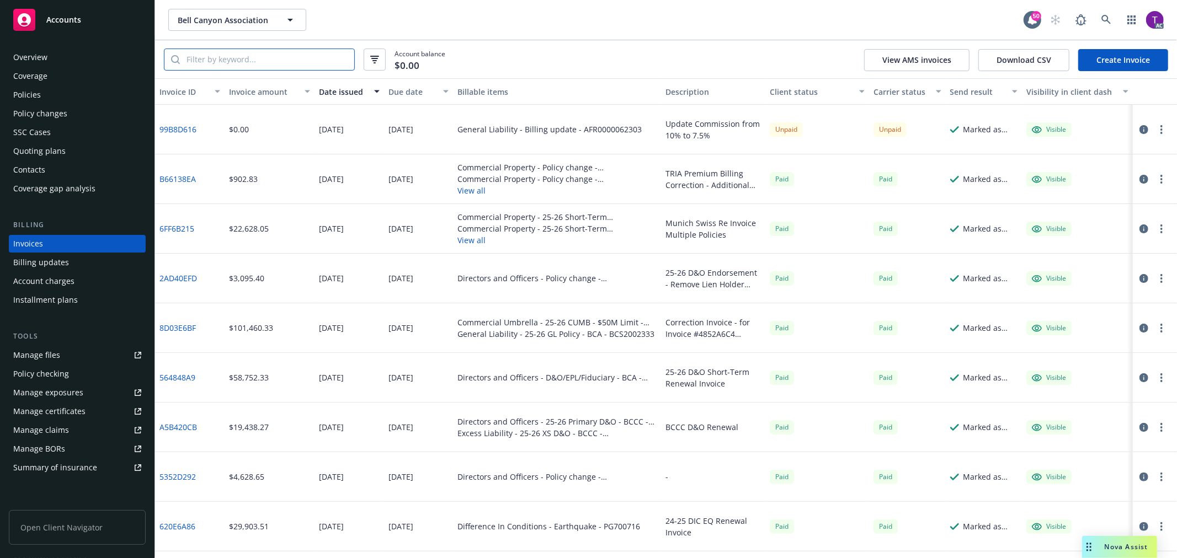
click at [286, 62] on input "search" at bounding box center [267, 59] width 174 height 21
paste input "AFR0000062303"
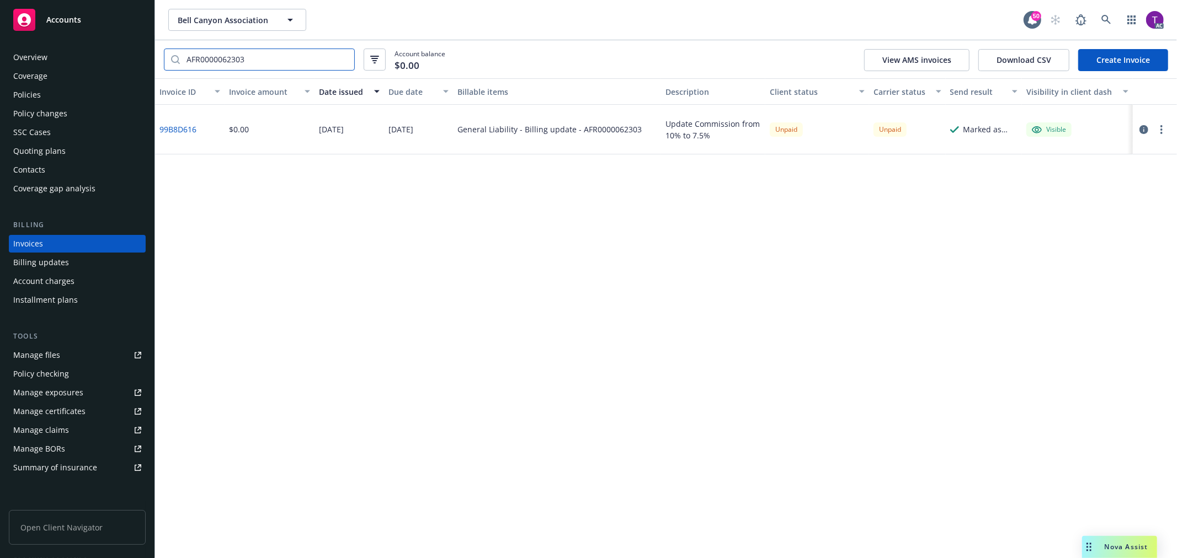
type input "AFR0000062303"
click at [596, 341] on div "Invoice ID Invoice amount Date issued Due date Billable items Description Clien…" at bounding box center [666, 318] width 1022 height 480
drag, startPoint x: 637, startPoint y: 135, endPoint x: 577, endPoint y: 131, distance: 60.2
click at [577, 131] on div "General Liability - Billing update - AFR0000062303" at bounding box center [557, 130] width 208 height 50
copy div "AFR0000062303"
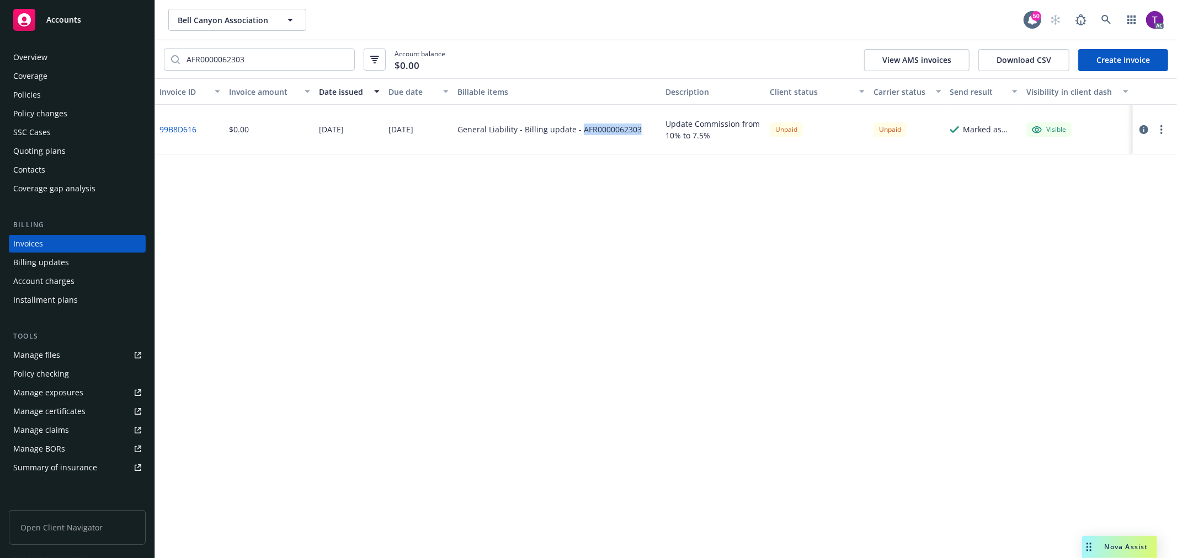
click at [58, 100] on div "Policies" at bounding box center [77, 95] width 128 height 18
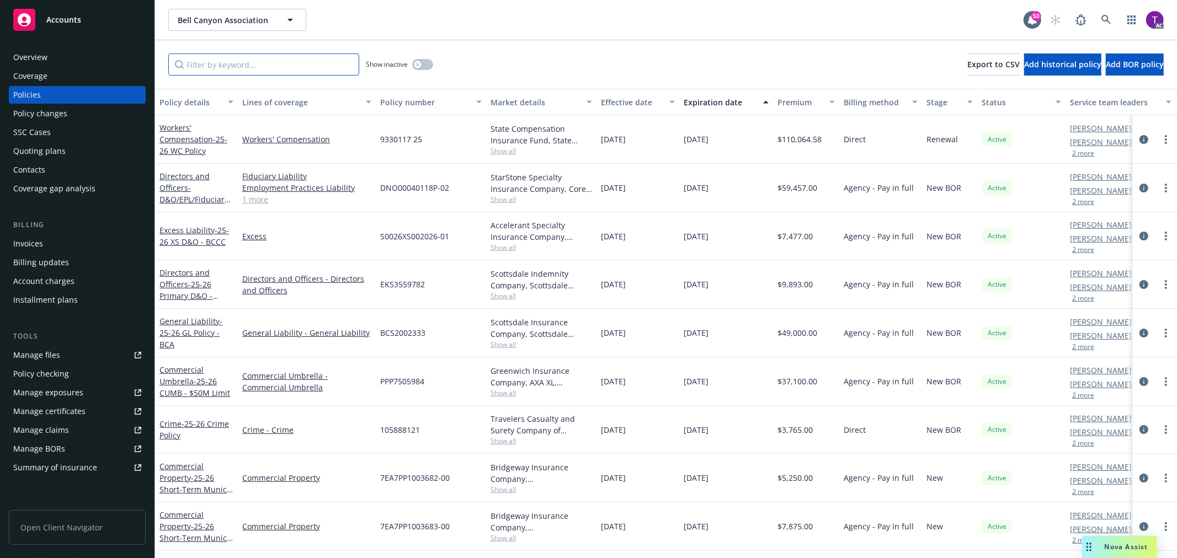
click at [256, 63] on input "Filter by keyword..." at bounding box center [263, 65] width 191 height 22
paste input "AFR0000062303"
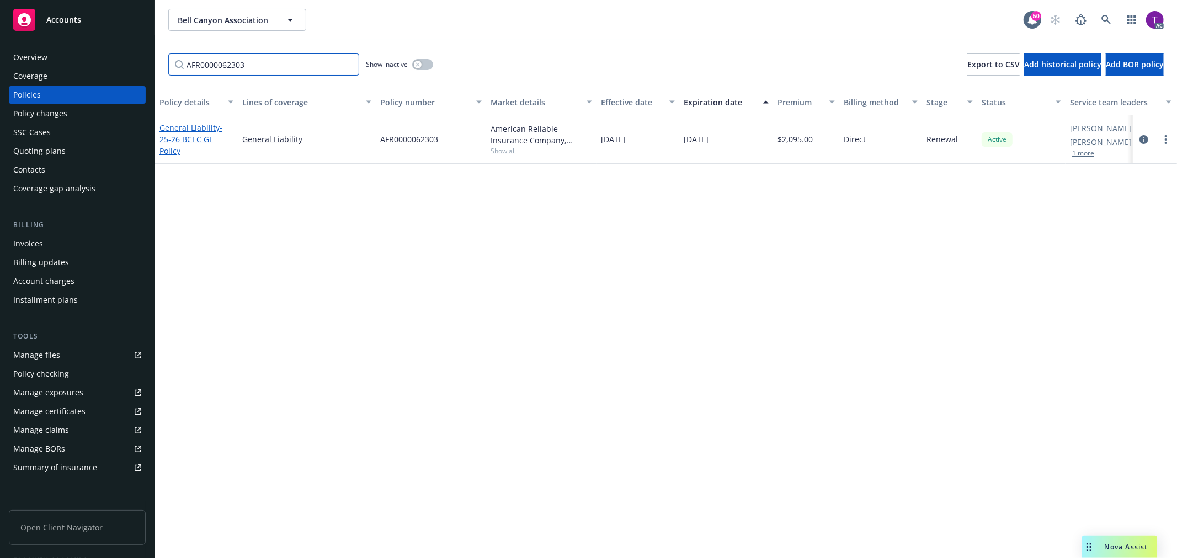
type input "AFR0000062303"
click at [177, 139] on span "- 25-26 BCEC GL Policy" at bounding box center [190, 139] width 63 height 34
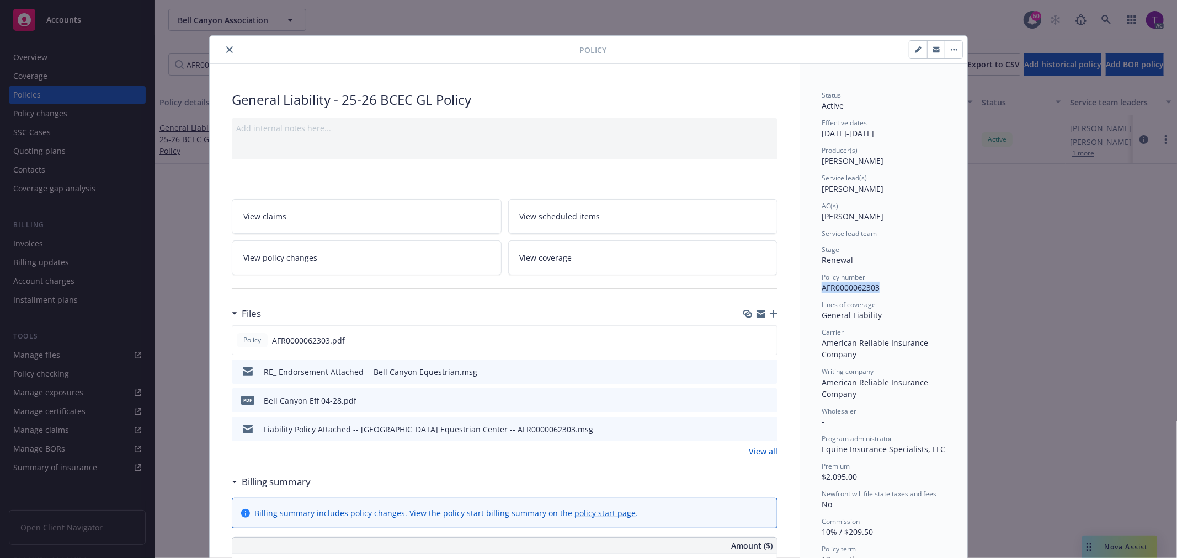
drag, startPoint x: 884, startPoint y: 288, endPoint x: 812, endPoint y: 293, distance: 72.4
copy span "AFR0000062303"
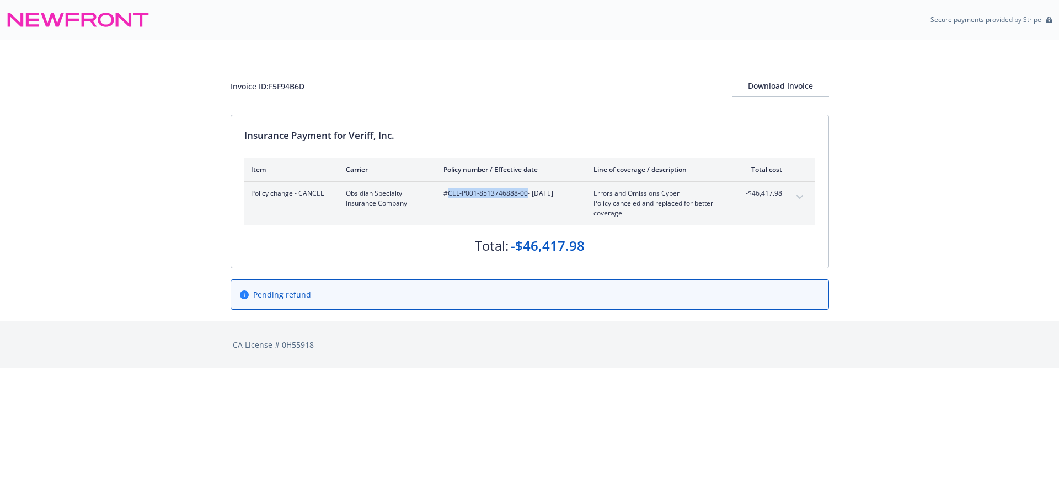
drag, startPoint x: 527, startPoint y: 197, endPoint x: 449, endPoint y: 193, distance: 77.9
click at [449, 193] on span "#CEL-P001-8513746888-00 - 09/04/2025" at bounding box center [509, 194] width 132 height 10
copy span "CEL-P001-8513746888-00"
click at [477, 194] on span "#TRICE2420 - 09/04/2025" at bounding box center [509, 194] width 132 height 10
click at [479, 194] on span "#TRICE2420 - 09/04/2025" at bounding box center [509, 194] width 132 height 10
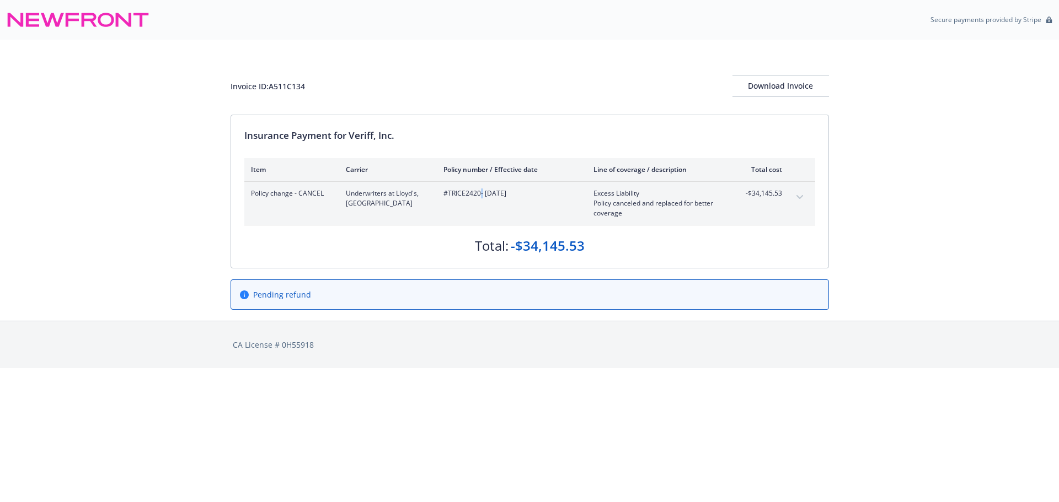
click at [479, 194] on span "#TRICE2420 - 09/04/2025" at bounding box center [509, 194] width 132 height 10
drag, startPoint x: 479, startPoint y: 194, endPoint x: 448, endPoint y: 194, distance: 31.4
click at [448, 194] on span "#TRICE2420 - 09/04/2025" at bounding box center [509, 194] width 132 height 10
copy span "TRICE2420"
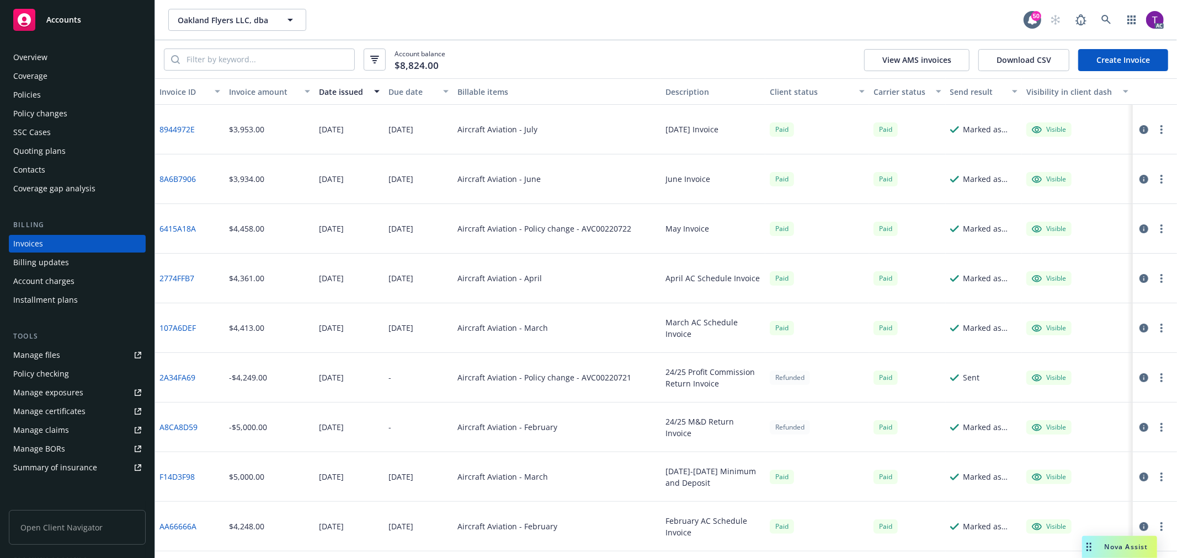
click at [41, 63] on div "Overview" at bounding box center [30, 58] width 34 height 18
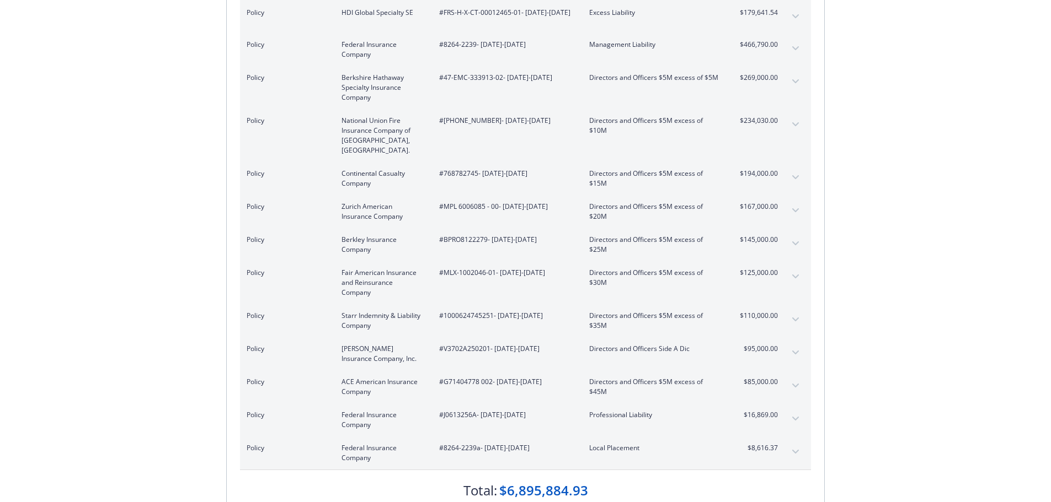
scroll to position [544, 0]
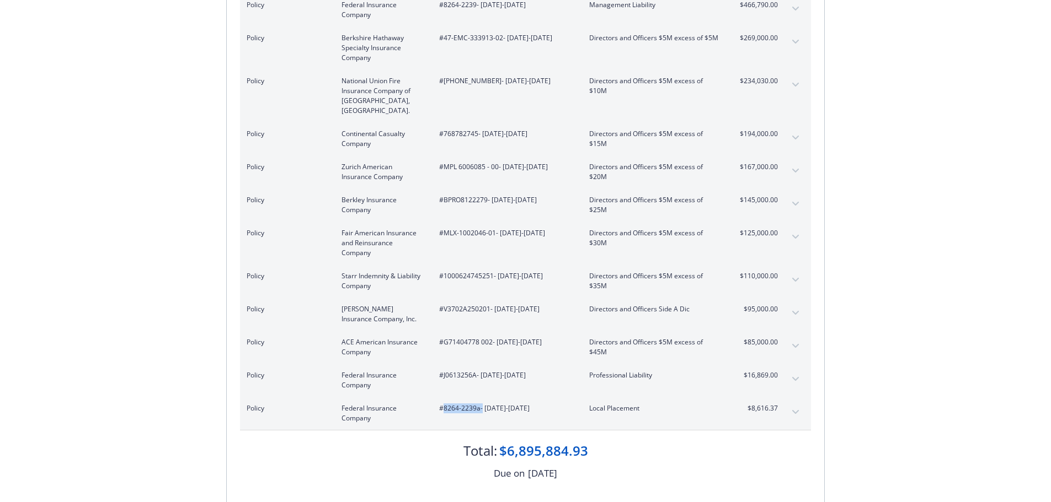
drag, startPoint x: 480, startPoint y: 402, endPoint x: 443, endPoint y: 404, distance: 37.0
click at [443, 404] on span "#8264-2239a - 04/14/2025-04/14/2026" at bounding box center [505, 409] width 132 height 10
click at [444, 404] on span "#8264-2239a - 04/14/2025-04/14/2026" at bounding box center [505, 409] width 132 height 10
click at [446, 404] on span "#8264-2239a - 04/14/2025-04/14/2026" at bounding box center [505, 409] width 132 height 10
drag, startPoint x: 445, startPoint y: 401, endPoint x: 478, endPoint y: 401, distance: 33.1
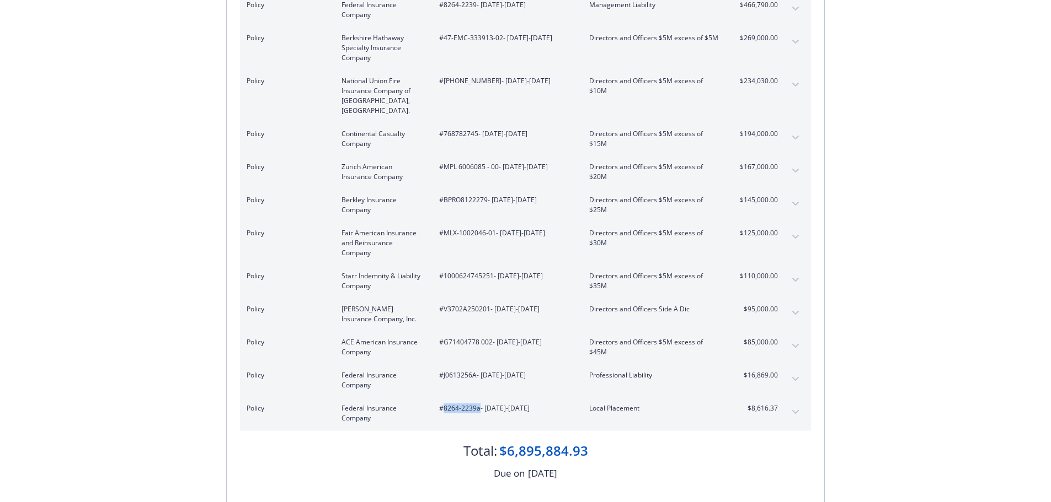
click at [478, 404] on span "#8264-2239a - 04/14/2025-04/14/2026" at bounding box center [505, 409] width 132 height 10
copy span "8264-2239a"
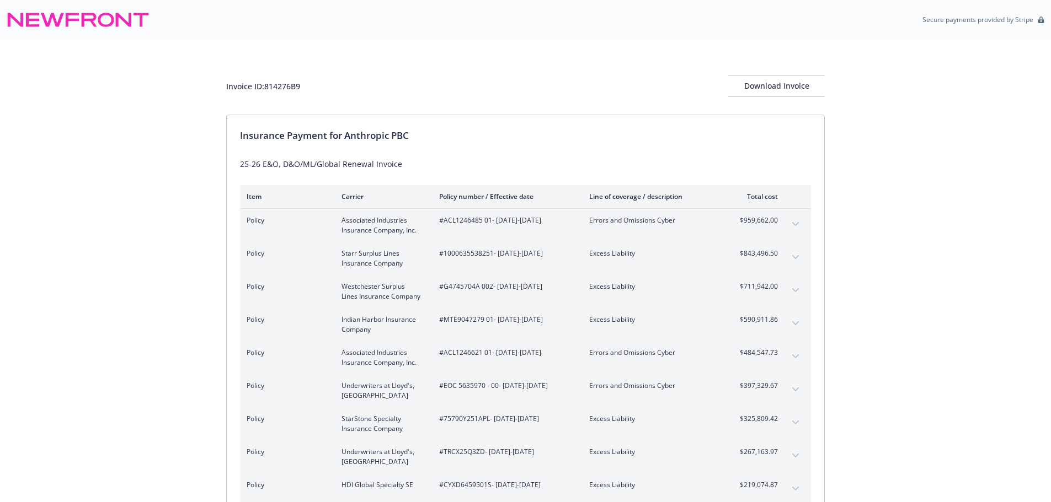
click at [422, 143] on div "Insurance Payment for Anthropic PBC" at bounding box center [525, 136] width 571 height 14
drag, startPoint x: 413, startPoint y: 138, endPoint x: 345, endPoint y: 138, distance: 67.8
click at [345, 138] on div "Insurance Payment for Anthropic PBC" at bounding box center [525, 136] width 571 height 14
copy div "Anthropic PBC"
drag, startPoint x: 388, startPoint y: 87, endPoint x: 334, endPoint y: 95, distance: 54.7
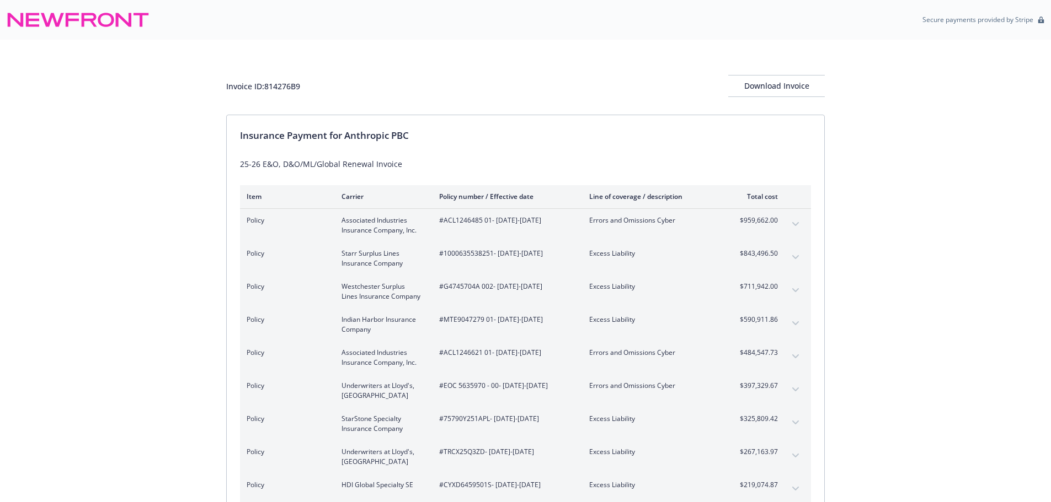
click at [387, 87] on div "Invoice ID: 814276B9 Download Invoice" at bounding box center [525, 86] width 598 height 22
drag, startPoint x: 308, startPoint y: 94, endPoint x: 271, endPoint y: 97, distance: 37.7
click at [271, 97] on div "Invoice ID: 814276B9 Download Invoice" at bounding box center [525, 77] width 598 height 75
drag, startPoint x: 309, startPoint y: 114, endPoint x: 304, endPoint y: 90, distance: 24.2
click at [308, 114] on div "Invoice ID: 814276B9 Download Invoice" at bounding box center [525, 77] width 598 height 75
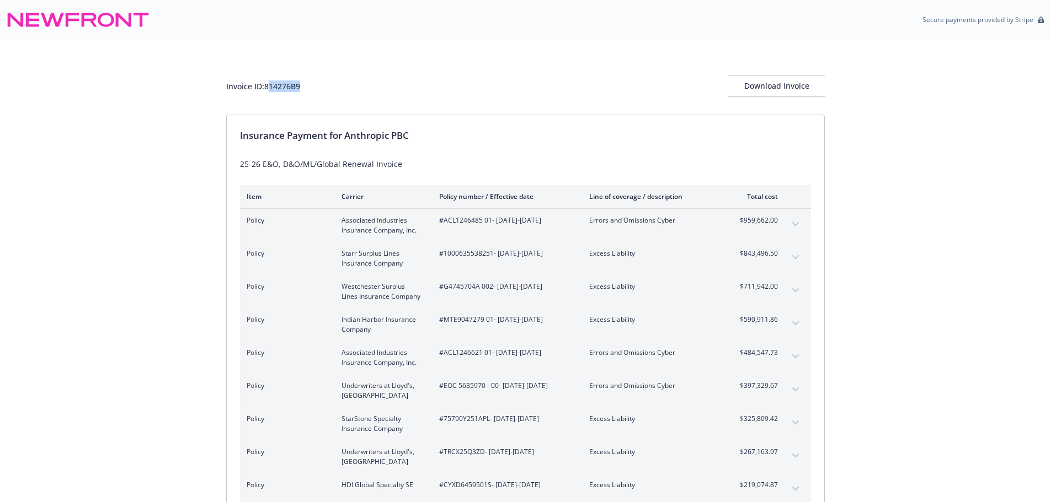
click at [308, 81] on div "Invoice ID: 814276B9 Download Invoice" at bounding box center [525, 86] width 598 height 22
click at [268, 92] on div "Invoice ID: 814276B9" at bounding box center [263, 87] width 74 height 12
drag, startPoint x: 267, startPoint y: 89, endPoint x: 322, endPoint y: 89, distance: 55.2
click at [322, 89] on div "Invoice ID: 814276B9 Download Invoice" at bounding box center [525, 86] width 598 height 22
copy div "814276B9"
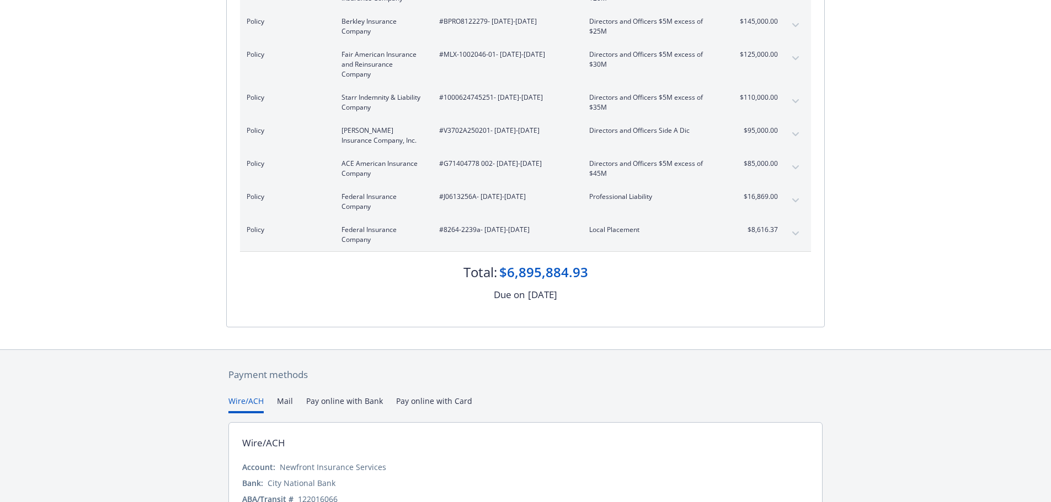
scroll to position [637, 0]
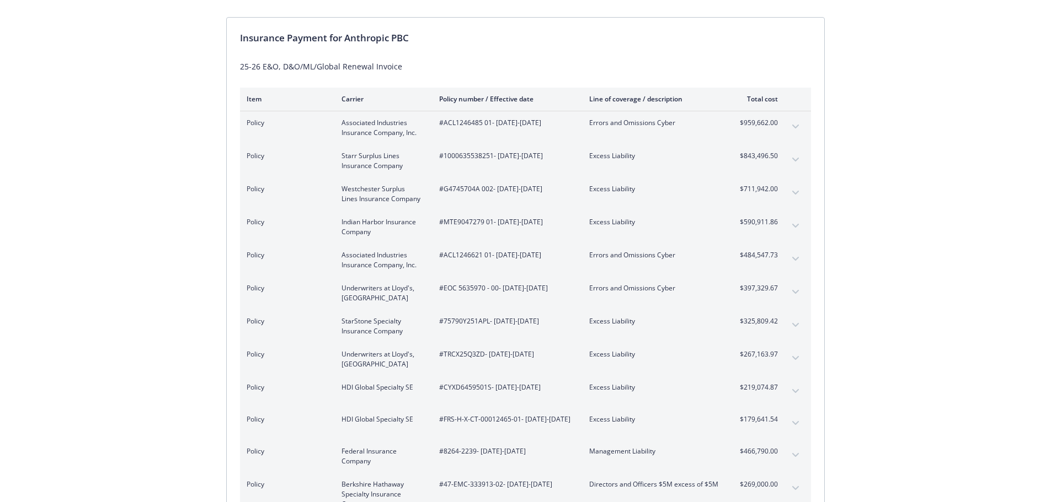
scroll to position [79, 0]
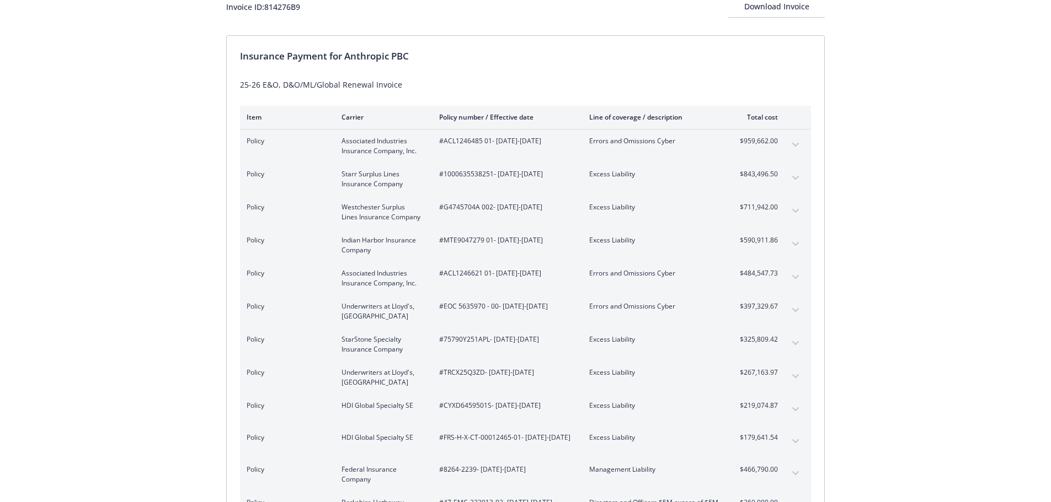
click at [797, 146] on icon "expand content" at bounding box center [795, 145] width 7 height 4
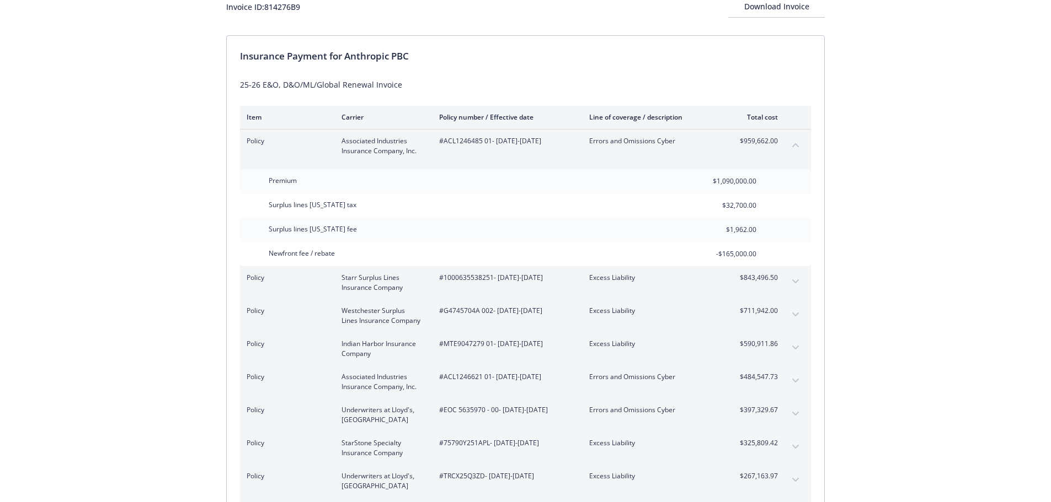
click at [797, 281] on icon "expand content" at bounding box center [795, 282] width 7 height 4
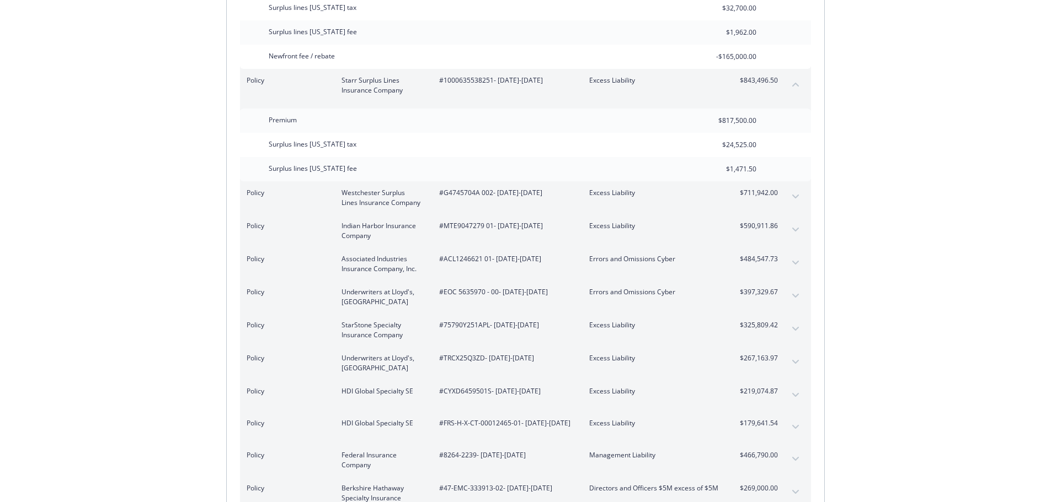
scroll to position [302, 0]
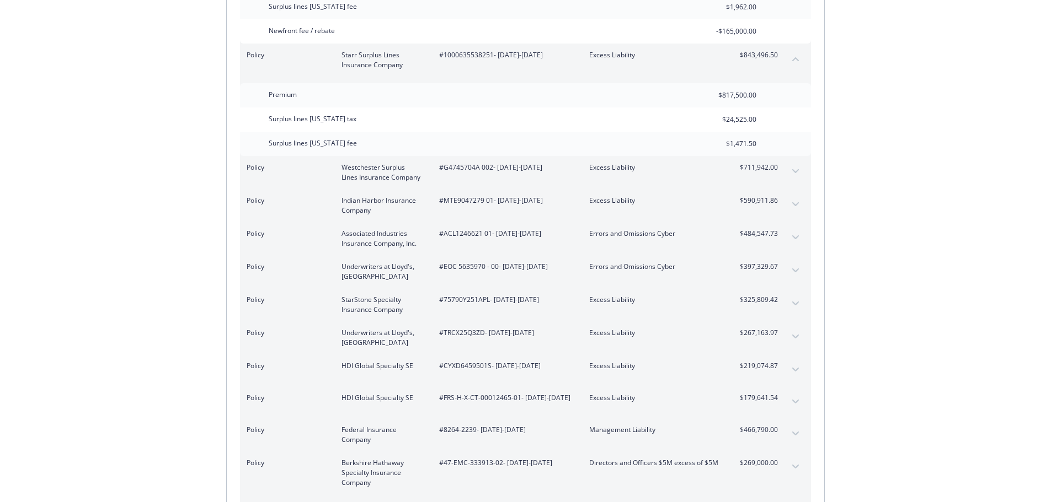
click at [794, 175] on button "expand content" at bounding box center [796, 172] width 18 height 18
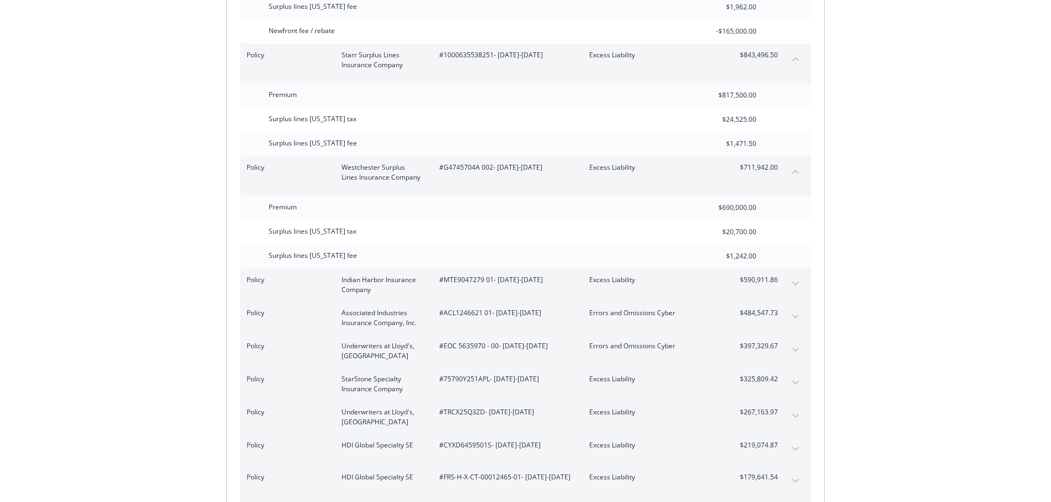
click at [792, 287] on button "expand content" at bounding box center [796, 284] width 18 height 18
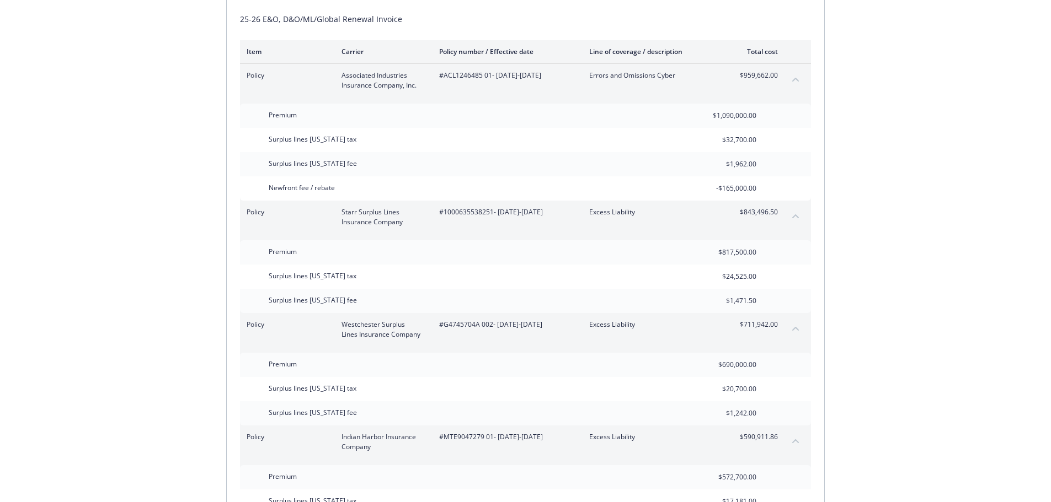
scroll to position [0, 0]
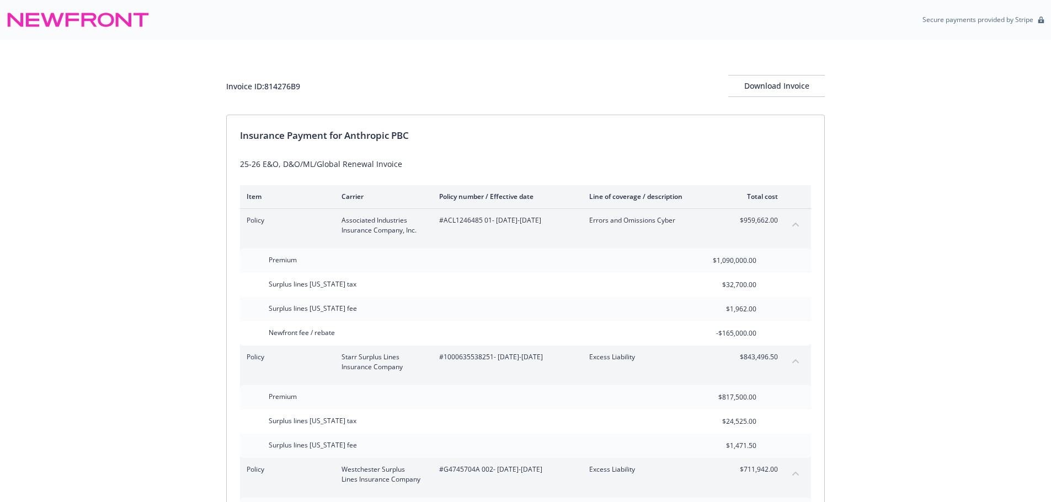
drag, startPoint x: 323, startPoint y: 88, endPoint x: 304, endPoint y: 85, distance: 18.4
click at [304, 85] on div "Invoice ID: 814276B9 Download Invoice" at bounding box center [525, 86] width 598 height 22
click at [322, 88] on div "Invoice ID: 814276B9 Download Invoice" at bounding box center [525, 86] width 598 height 22
drag, startPoint x: 302, startPoint y: 88, endPoint x: 263, endPoint y: 87, distance: 39.2
click at [263, 87] on div "Invoice ID: 814276B9 Download Invoice" at bounding box center [525, 86] width 598 height 22
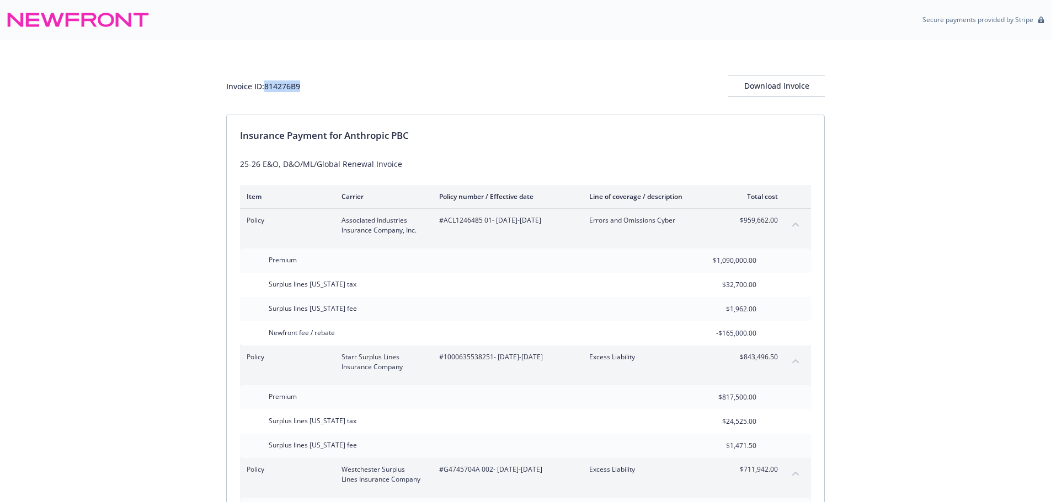
copy div "814276B9"
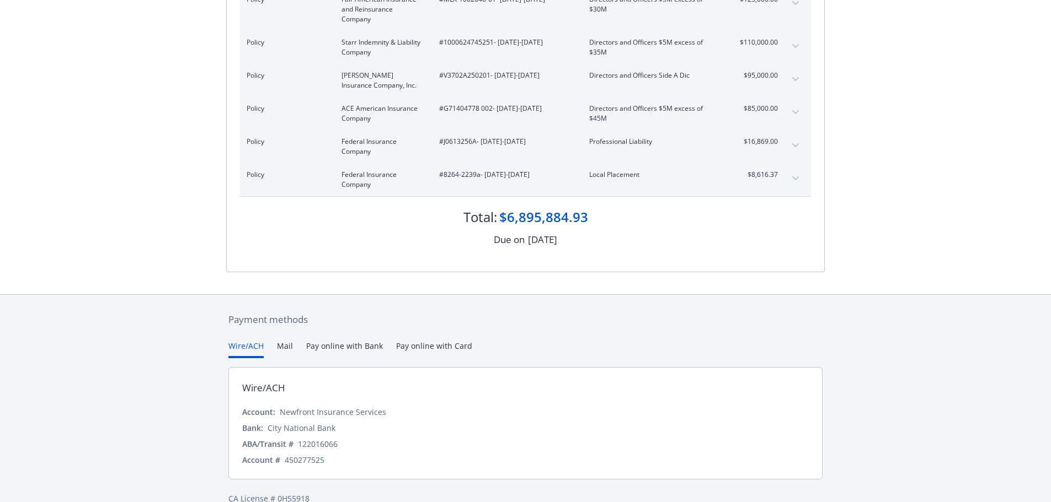
scroll to position [1131, 0]
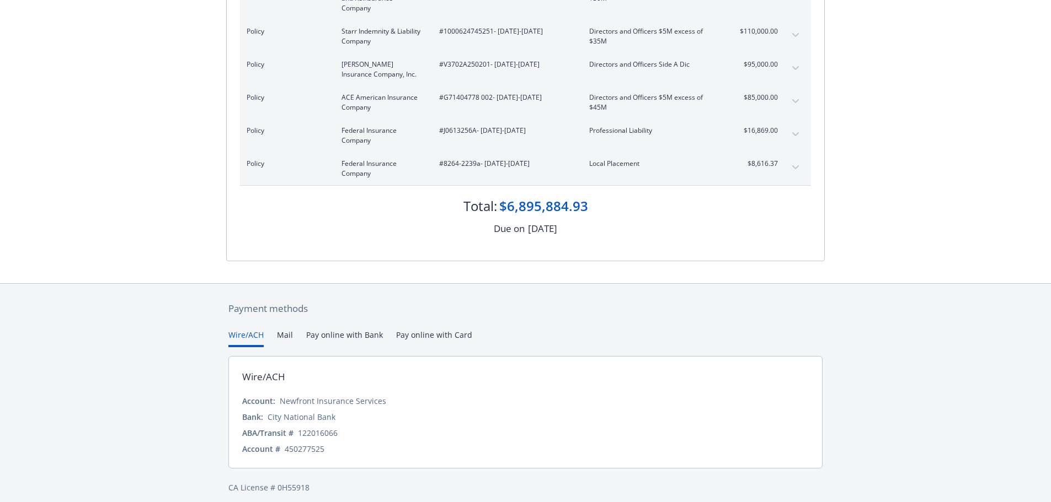
click at [797, 165] on icon "expand content" at bounding box center [795, 167] width 7 height 4
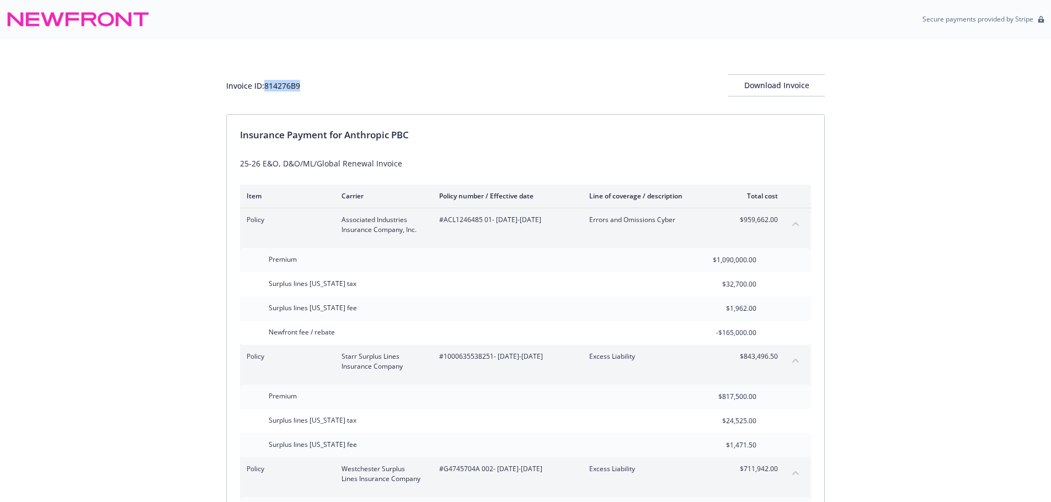
scroll to position [0, 0]
click at [354, 92] on div "Invoice ID: 814276B9 Download Invoice" at bounding box center [525, 86] width 598 height 22
drag, startPoint x: 316, startPoint y: 92, endPoint x: 266, endPoint y: 92, distance: 49.6
click at [266, 92] on div "Invoice ID: 814276B9 Download Invoice" at bounding box center [525, 86] width 598 height 22
copy div "814276B9"
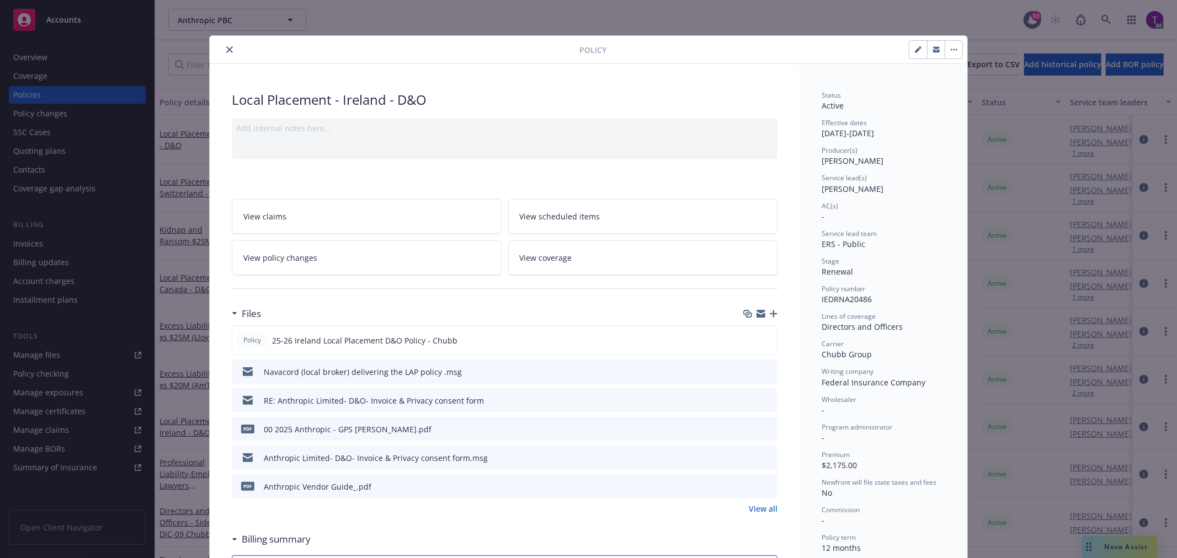
scroll to position [47, 0]
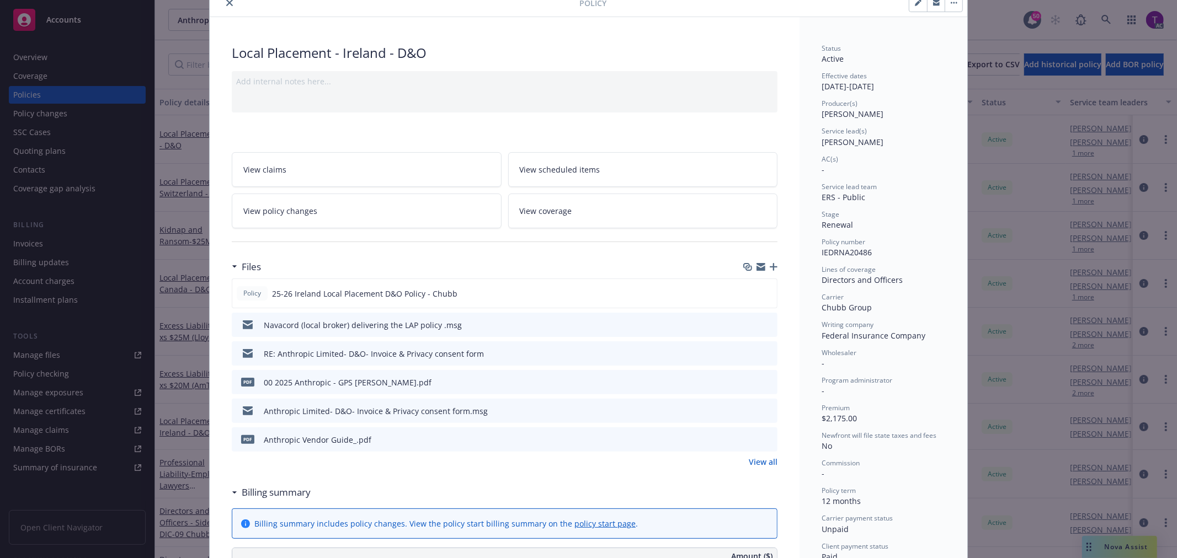
click at [881, 245] on div "Policy number" at bounding box center [883, 241] width 124 height 9
drag, startPoint x: 879, startPoint y: 249, endPoint x: 796, endPoint y: 250, distance: 82.7
copy span "IEDRNA20486"
click at [226, 2] on icon "close" at bounding box center [229, 2] width 7 height 7
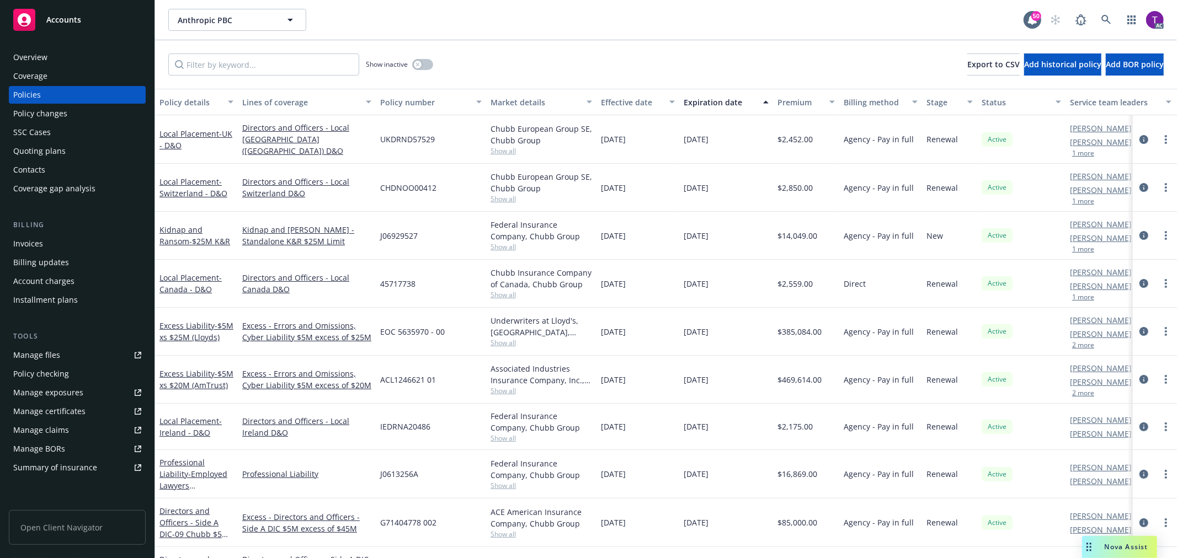
click at [24, 248] on div "Invoices" at bounding box center [28, 244] width 30 height 18
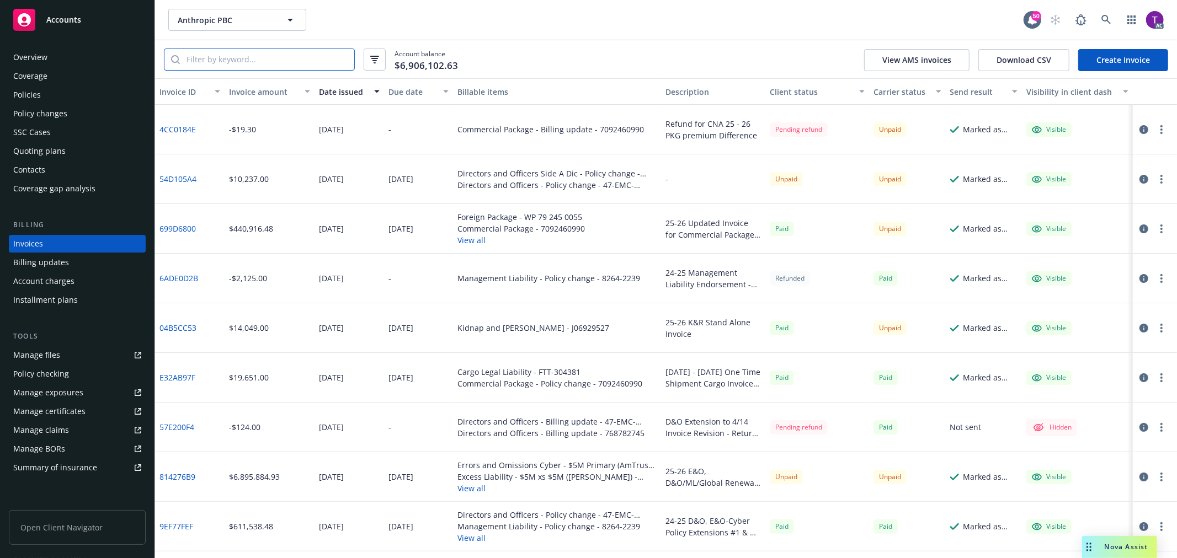
click at [247, 60] on input "search" at bounding box center [267, 59] width 174 height 21
paste input "IEDRNA20486"
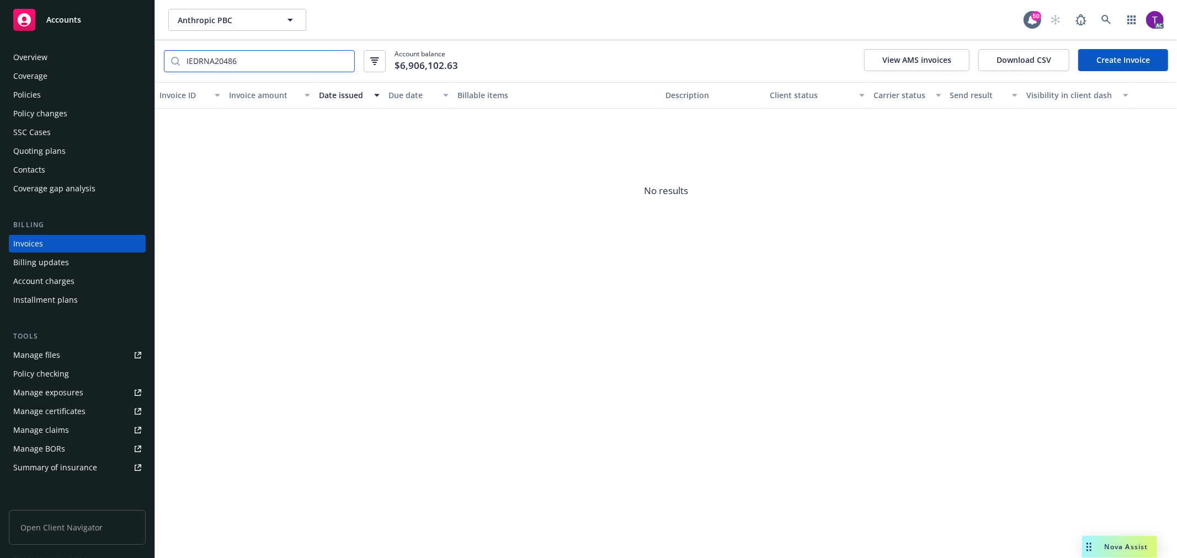
type input "IEDRNA20486"
click at [20, 94] on div "Policies" at bounding box center [27, 95] width 28 height 18
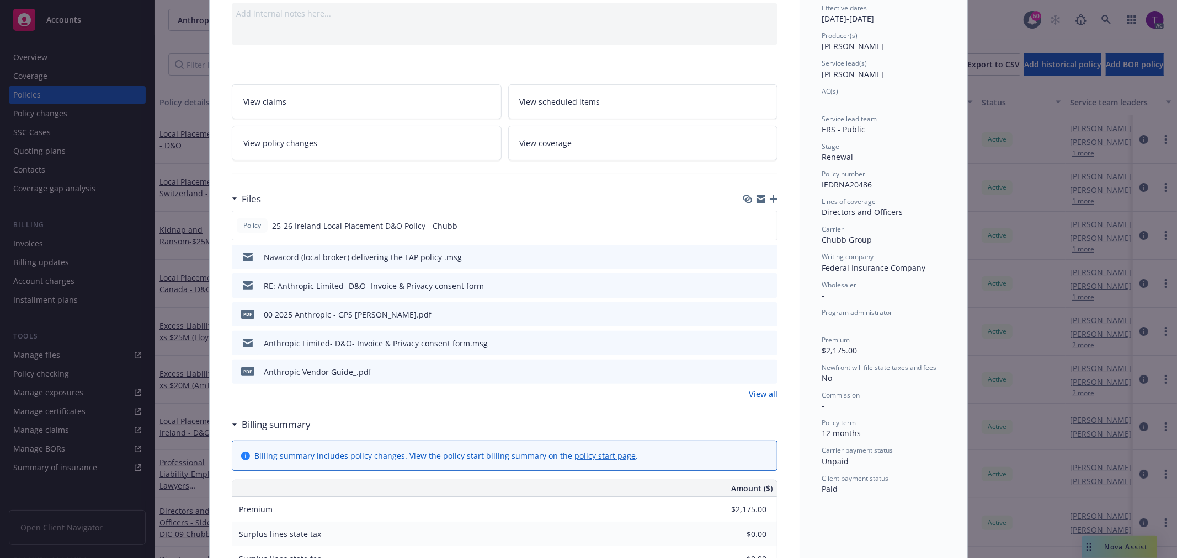
scroll to position [111, 0]
drag, startPoint x: 864, startPoint y: 191, endPoint x: 813, endPoint y: 188, distance: 51.4
copy span "IEDRNA20486"
drag, startPoint x: 892, startPoint y: 184, endPoint x: 885, endPoint y: 184, distance: 7.2
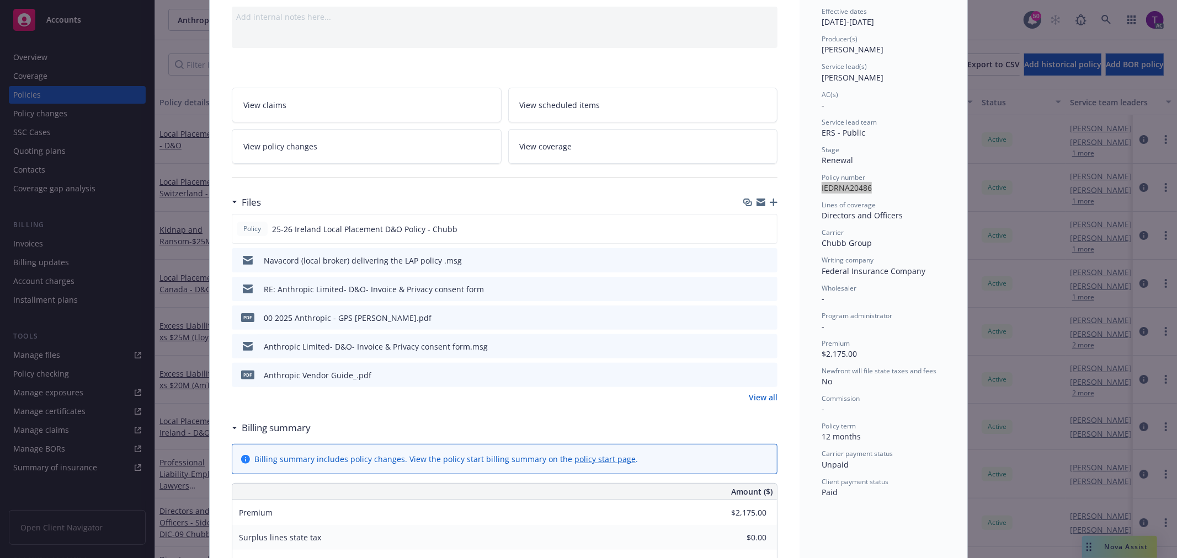
click at [892, 184] on div "Policy number IEDRNA20486" at bounding box center [883, 183] width 124 height 21
click at [858, 186] on span "IEDRNA20486" at bounding box center [846, 188] width 50 height 10
drag, startPoint x: 869, startPoint y: 186, endPoint x: 809, endPoint y: 186, distance: 60.1
copy span "IEDRNA20486"
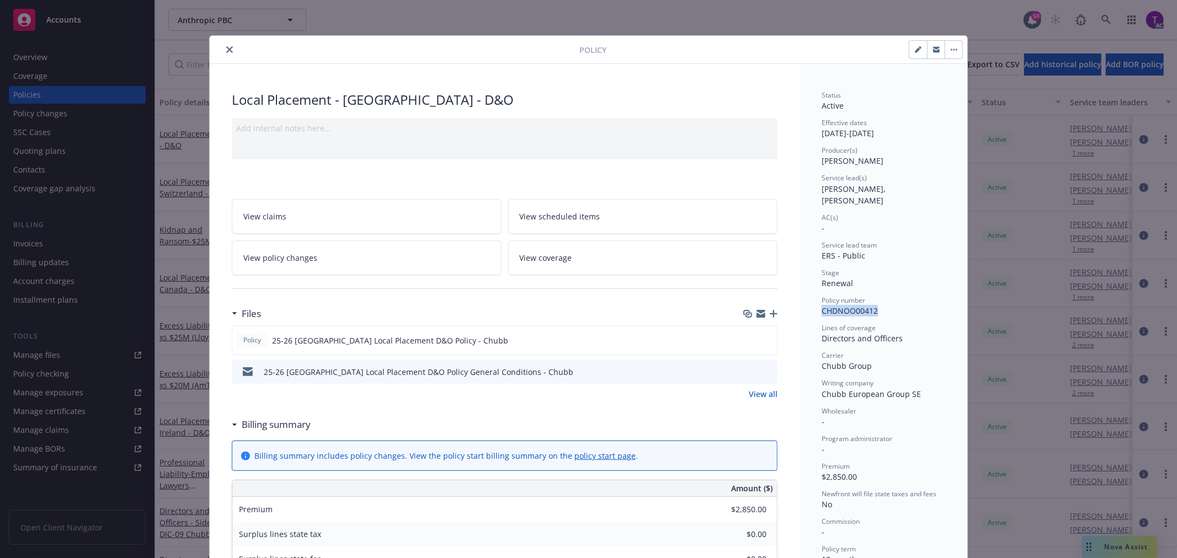
drag, startPoint x: 817, startPoint y: 298, endPoint x: 877, endPoint y: 300, distance: 60.1
click at [877, 300] on div "Policy number CHDNOO00412" at bounding box center [883, 306] width 124 height 21
copy span "CHDNOO00412"
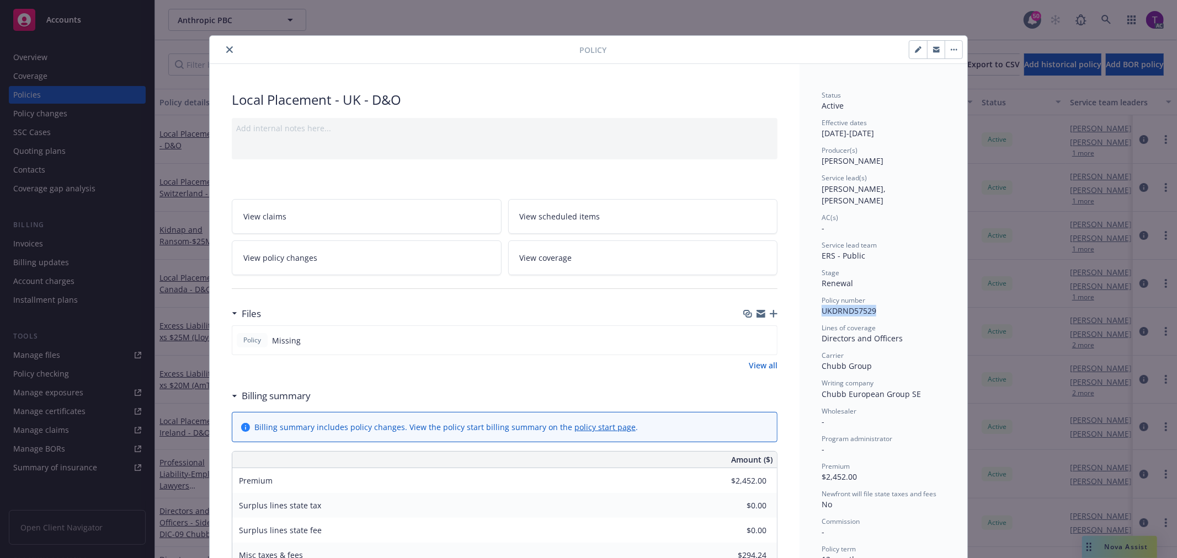
drag, startPoint x: 874, startPoint y: 302, endPoint x: 818, endPoint y: 298, distance: 55.8
click at [821, 298] on div "Policy number UKDRND57529" at bounding box center [883, 306] width 124 height 21
copy span "UKDRND57529"
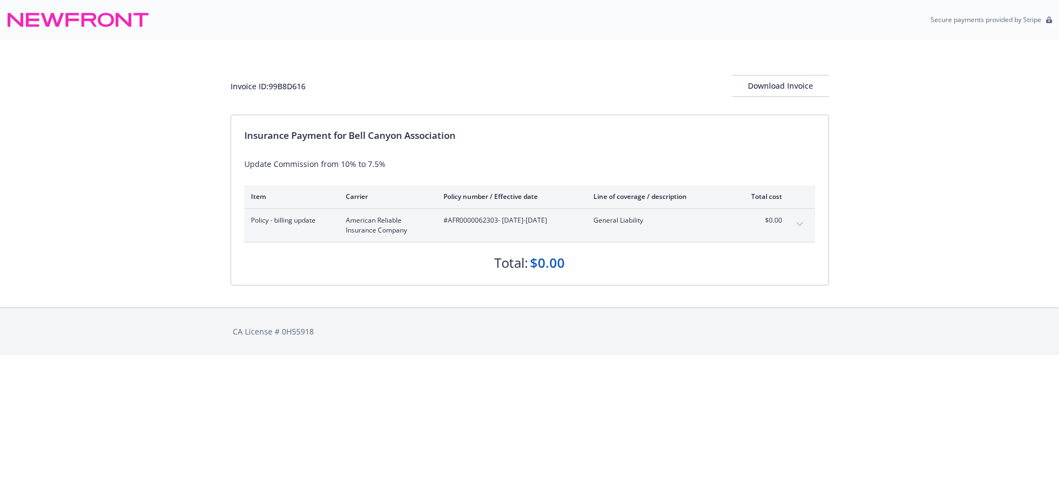
click at [482, 222] on span "#AFR0000062303 - [DATE]-[DATE]" at bounding box center [509, 221] width 132 height 10
copy span "AFR0000062303"
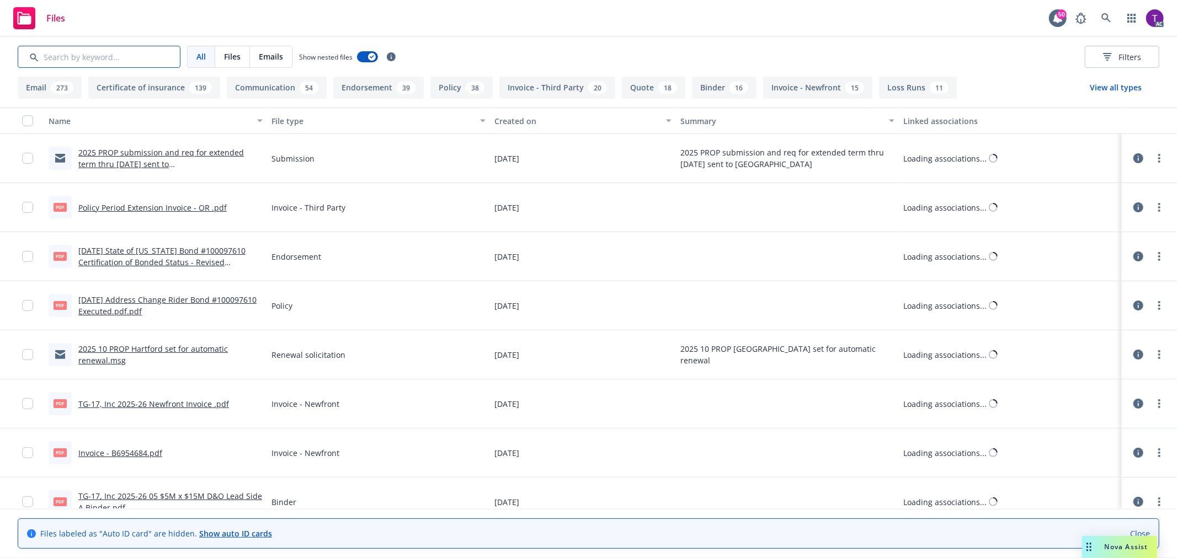
click at [147, 61] on input "Search by keyword..." at bounding box center [99, 57] width 163 height 22
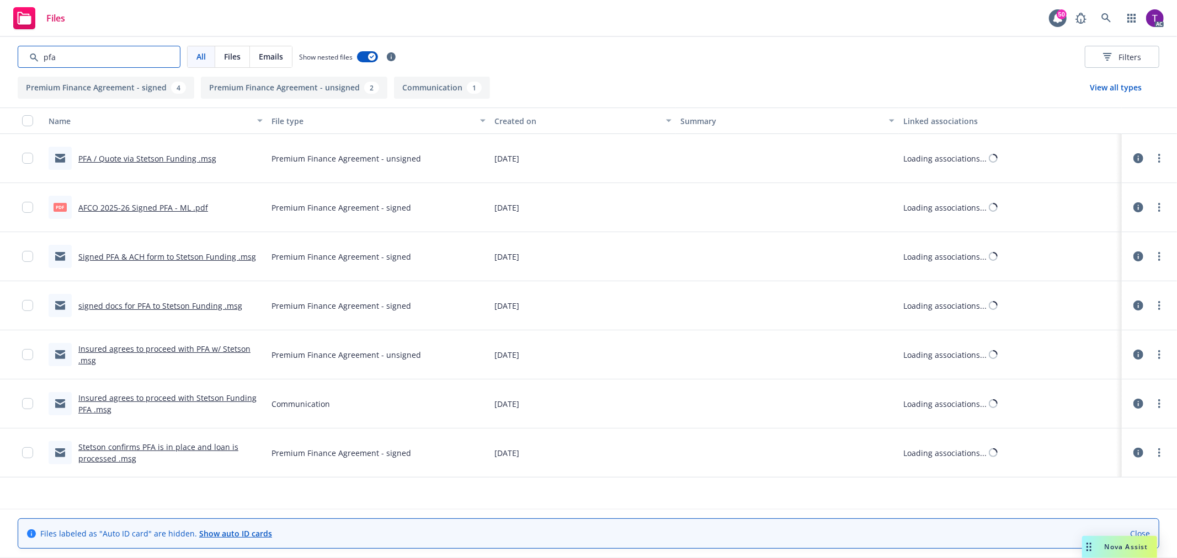
type input "pfa"
click at [127, 206] on link "AFCO 2025-26 Signed PFA - ML .pdf" at bounding box center [143, 207] width 130 height 10
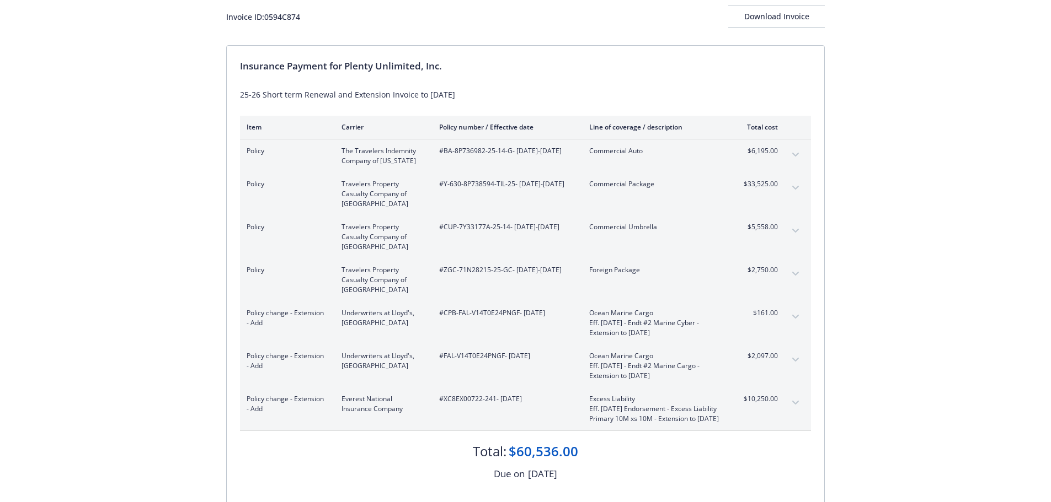
scroll to position [106, 0]
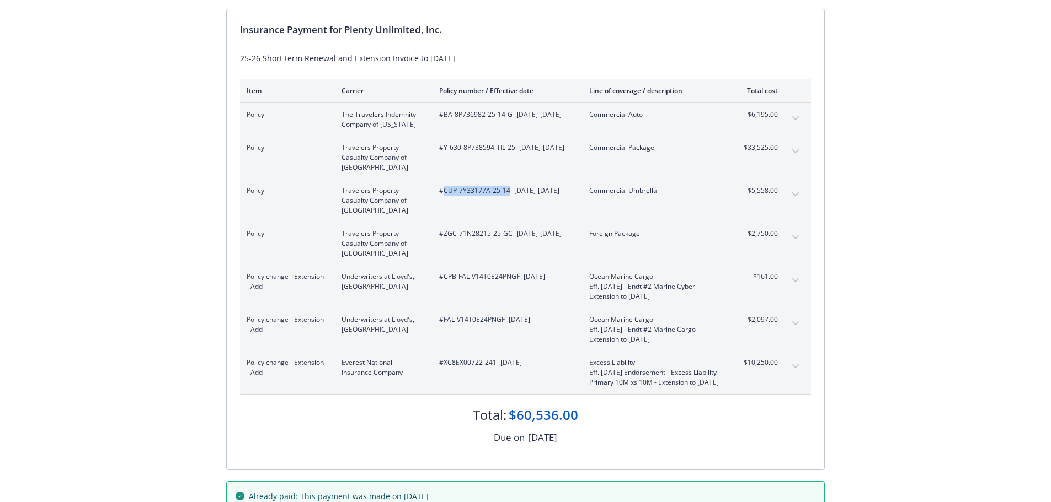
drag, startPoint x: 508, startPoint y: 194, endPoint x: 443, endPoint y: 189, distance: 65.2
click at [443, 189] on span "#CUP-7Y33177A-25-14 - 06/01/2025-09/01/2025" at bounding box center [505, 191] width 132 height 10
copy span "CUP-7Y33177A-25-14"
click at [215, 190] on div "Invoice ID: 0594C874 Download Invoice Insurance Payment for Plenty Unlimited, I…" at bounding box center [525, 228] width 1051 height 589
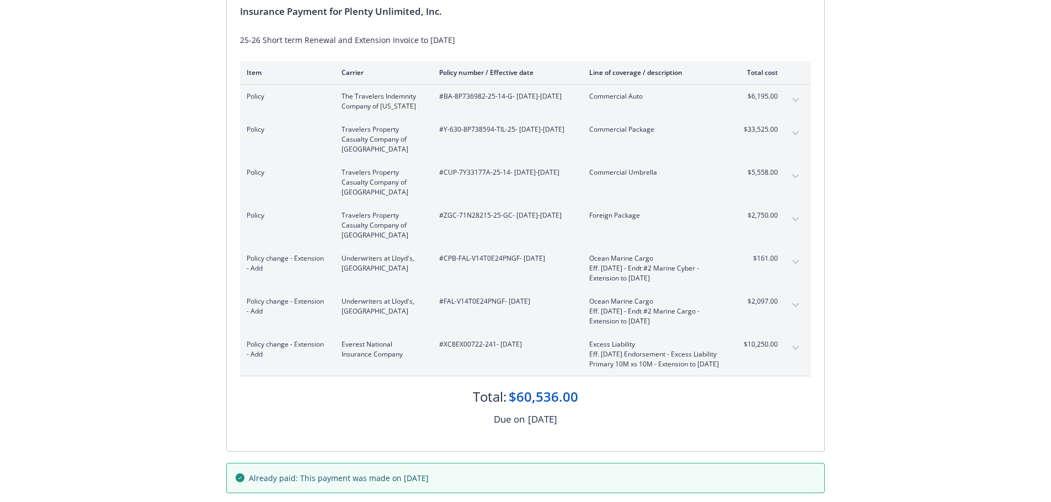
scroll to position [174, 0]
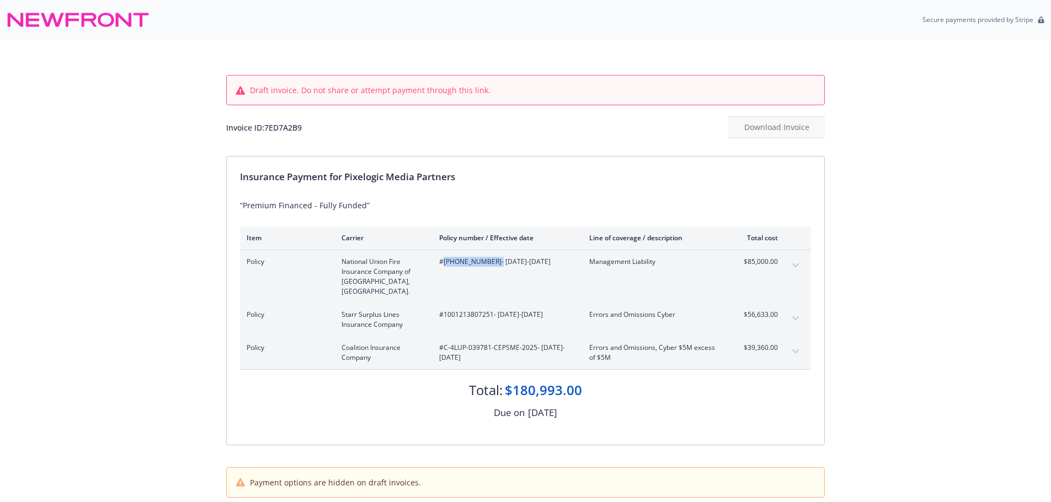
drag, startPoint x: 486, startPoint y: 264, endPoint x: 443, endPoint y: 261, distance: 43.1
click at [443, 261] on span "#[PHONE_NUMBER] - [DATE]-[DATE]" at bounding box center [505, 262] width 132 height 10
copy span "[PHONE_NUMBER]"
drag, startPoint x: 492, startPoint y: 307, endPoint x: 445, endPoint y: 309, distance: 46.9
click at [445, 310] on span "#1001213807251 - [DATE]-[DATE]" at bounding box center [505, 315] width 132 height 10
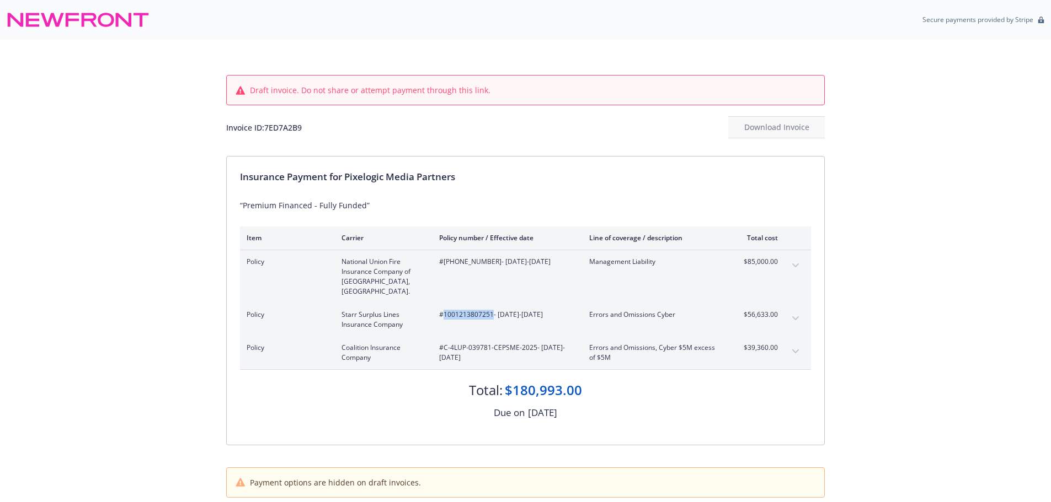
copy span "1001213807251"
drag, startPoint x: 490, startPoint y: 340, endPoint x: 443, endPoint y: 339, distance: 46.4
click at [443, 343] on span "#C-4LUP-039781-CEPSME-2025 - [DATE]-[DATE]" at bounding box center [505, 353] width 132 height 20
drag, startPoint x: 535, startPoint y: 340, endPoint x: 444, endPoint y: 338, distance: 91.0
click at [444, 343] on span "#C-4LUP-039781-CEPSME-2025 - [DATE]-[DATE]" at bounding box center [505, 353] width 132 height 20
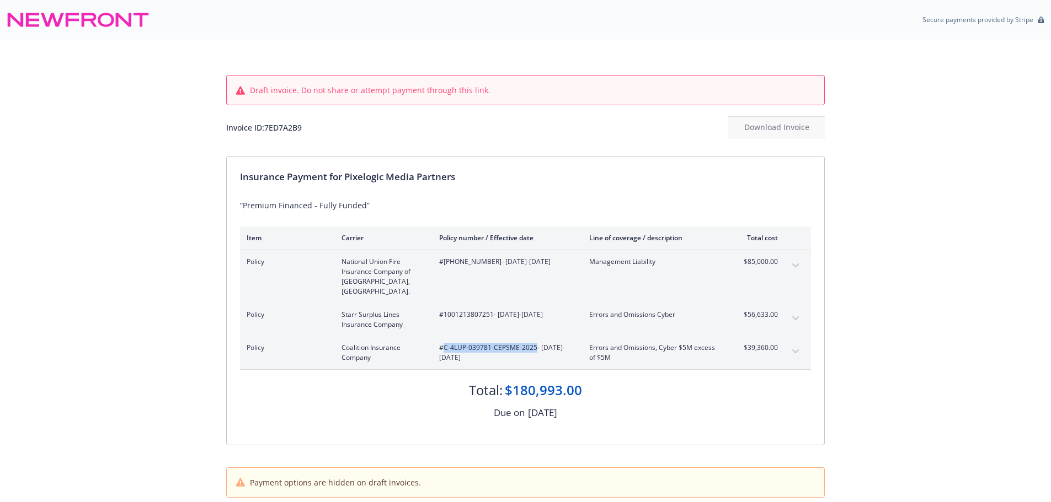
copy span "C-4LUP-039781-CEPSME-2025"
drag, startPoint x: 779, startPoint y: 271, endPoint x: 734, endPoint y: 266, distance: 46.0
click at [734, 266] on div "Policy National Union Fire Insurance Company of [GEOGRAPHIC_DATA], [GEOGRAPHIC_…" at bounding box center [525, 276] width 571 height 53
copy span "$85,000.00"
drag, startPoint x: 778, startPoint y: 312, endPoint x: 728, endPoint y: 308, distance: 50.4
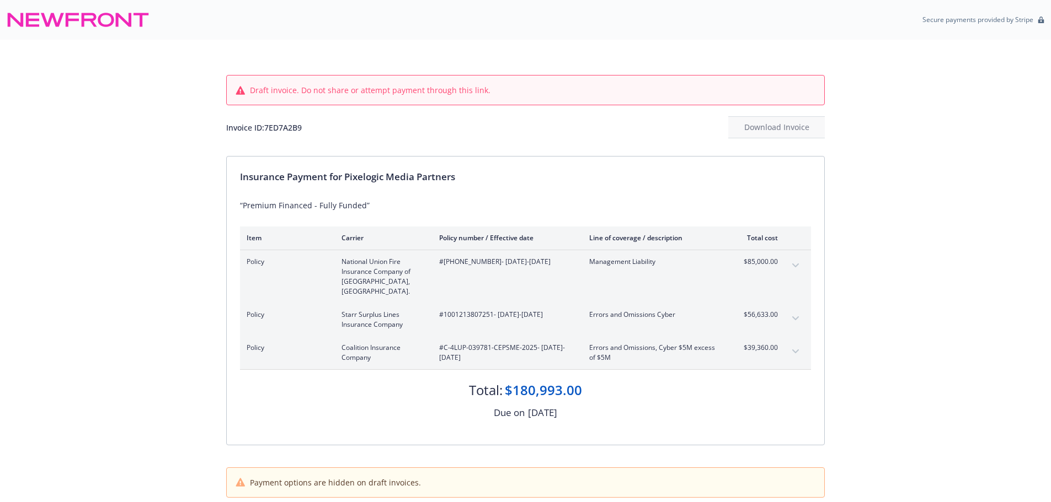
click at [728, 308] on div "Policy Starr Surplus Lines Insurance Company #1001213807251 - [DATE]-[DATE] Err…" at bounding box center [525, 319] width 571 height 33
drag, startPoint x: 742, startPoint y: 309, endPoint x: 778, endPoint y: 311, distance: 35.9
click at [778, 311] on div "Policy Starr Surplus Lines Insurance Company #1001213807251 - [DATE]-[DATE] Err…" at bounding box center [525, 319] width 571 height 33
copy span "$56,633.00"
drag, startPoint x: 776, startPoint y: 338, endPoint x: 742, endPoint y: 339, distance: 33.7
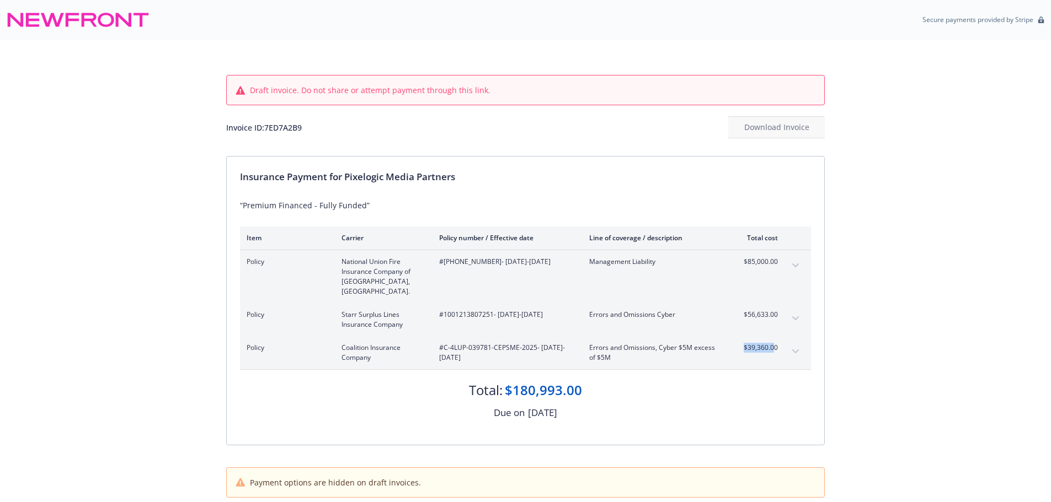
click at [742, 343] on span "$39,360.00" at bounding box center [756, 348] width 41 height 10
copy span "$39,360.0"
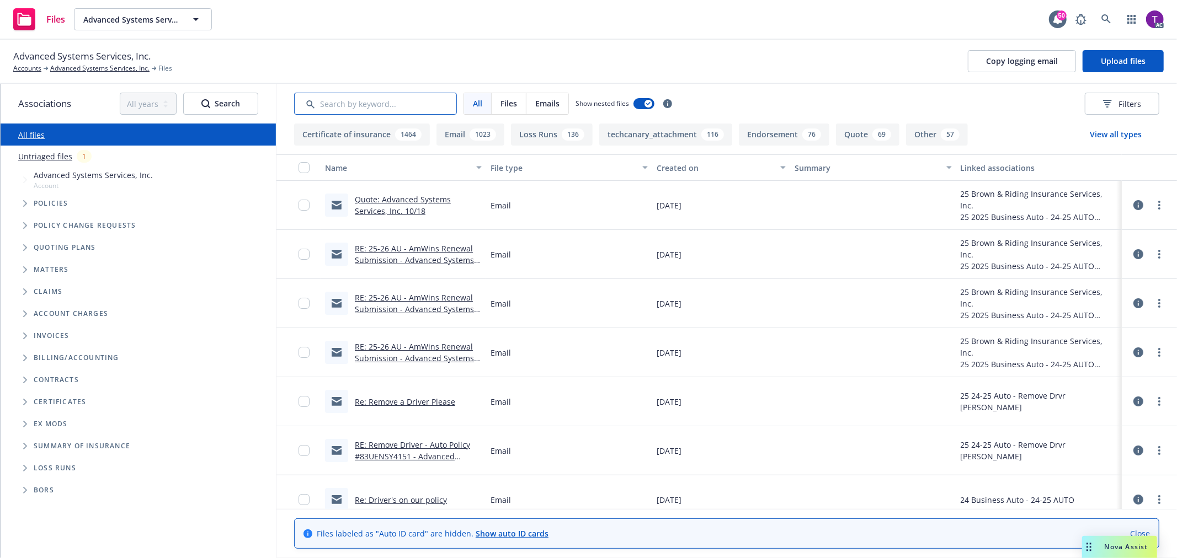
click at [395, 106] on input "Search by keyword..." at bounding box center [375, 104] width 163 height 22
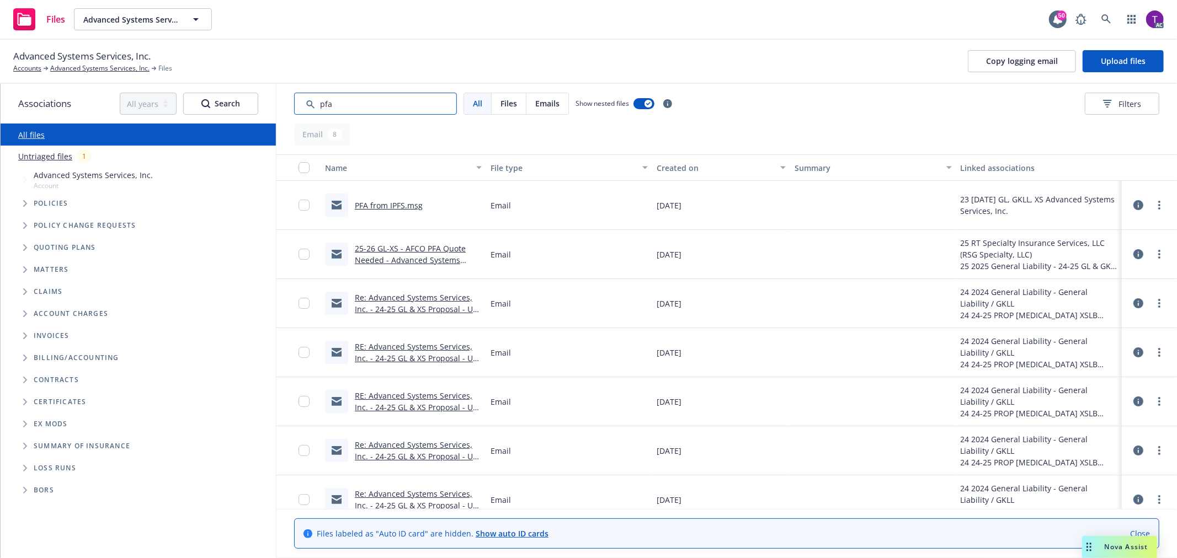
type input "pfa"
click at [405, 247] on link "25-26 GL-XS - AFCO PFA Quote Needed - Advanced Systems Services, Inc." at bounding box center [410, 260] width 111 height 34
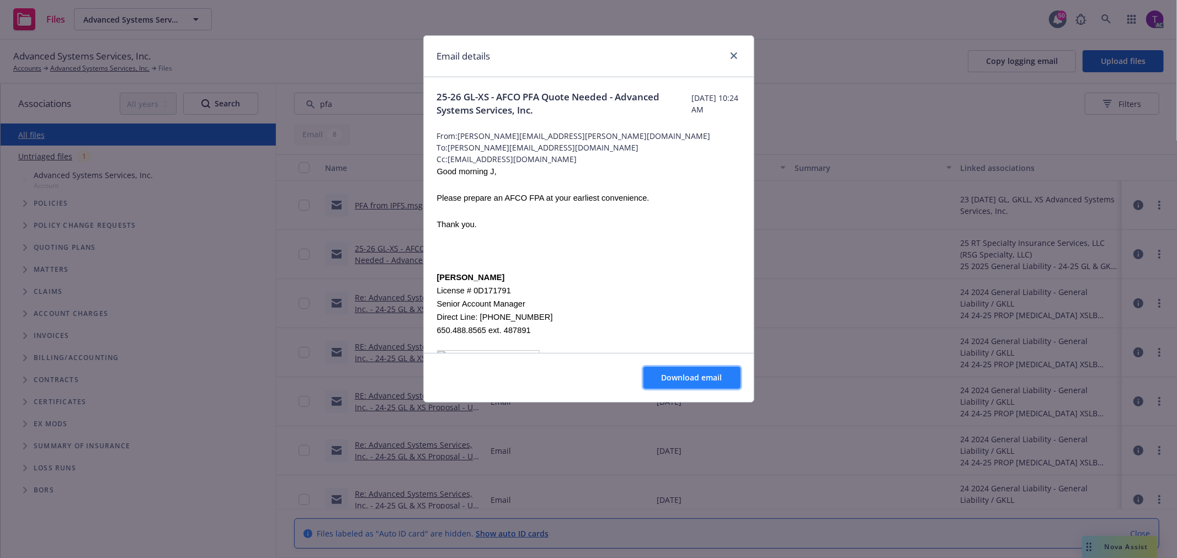
click at [666, 375] on span "Download email" at bounding box center [691, 377] width 61 height 10
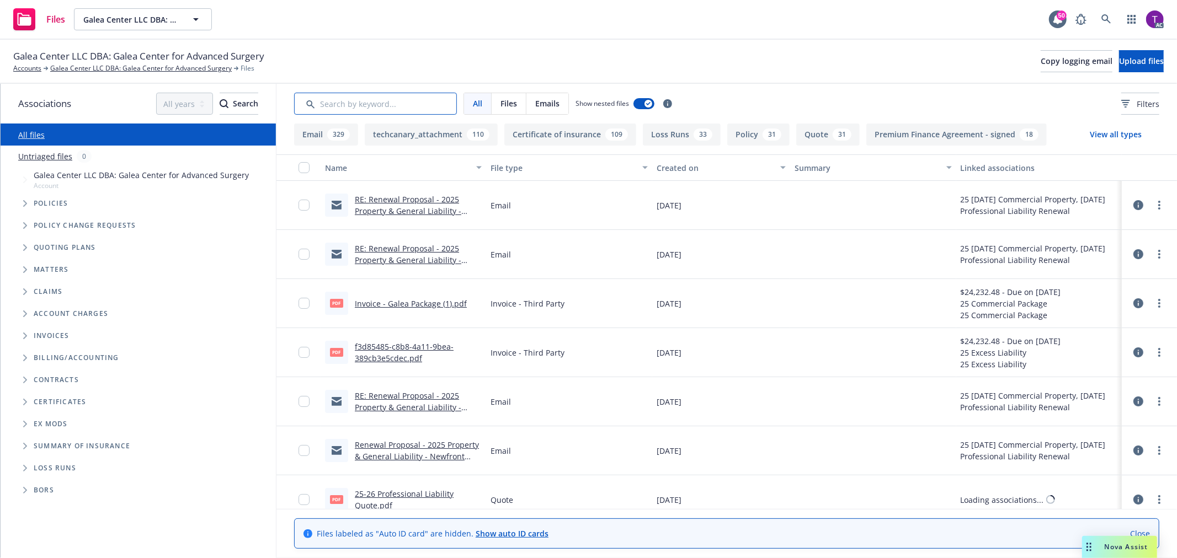
click at [402, 98] on input "Search by keyword..." at bounding box center [375, 104] width 163 height 22
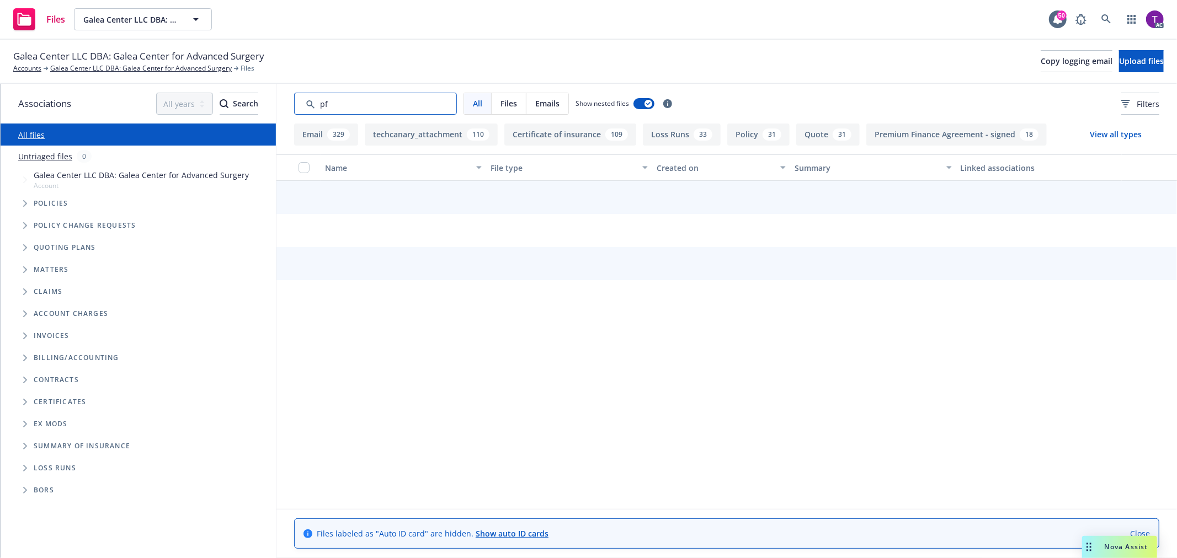
type input "pfa"
